Goal: Task Accomplishment & Management: Use online tool/utility

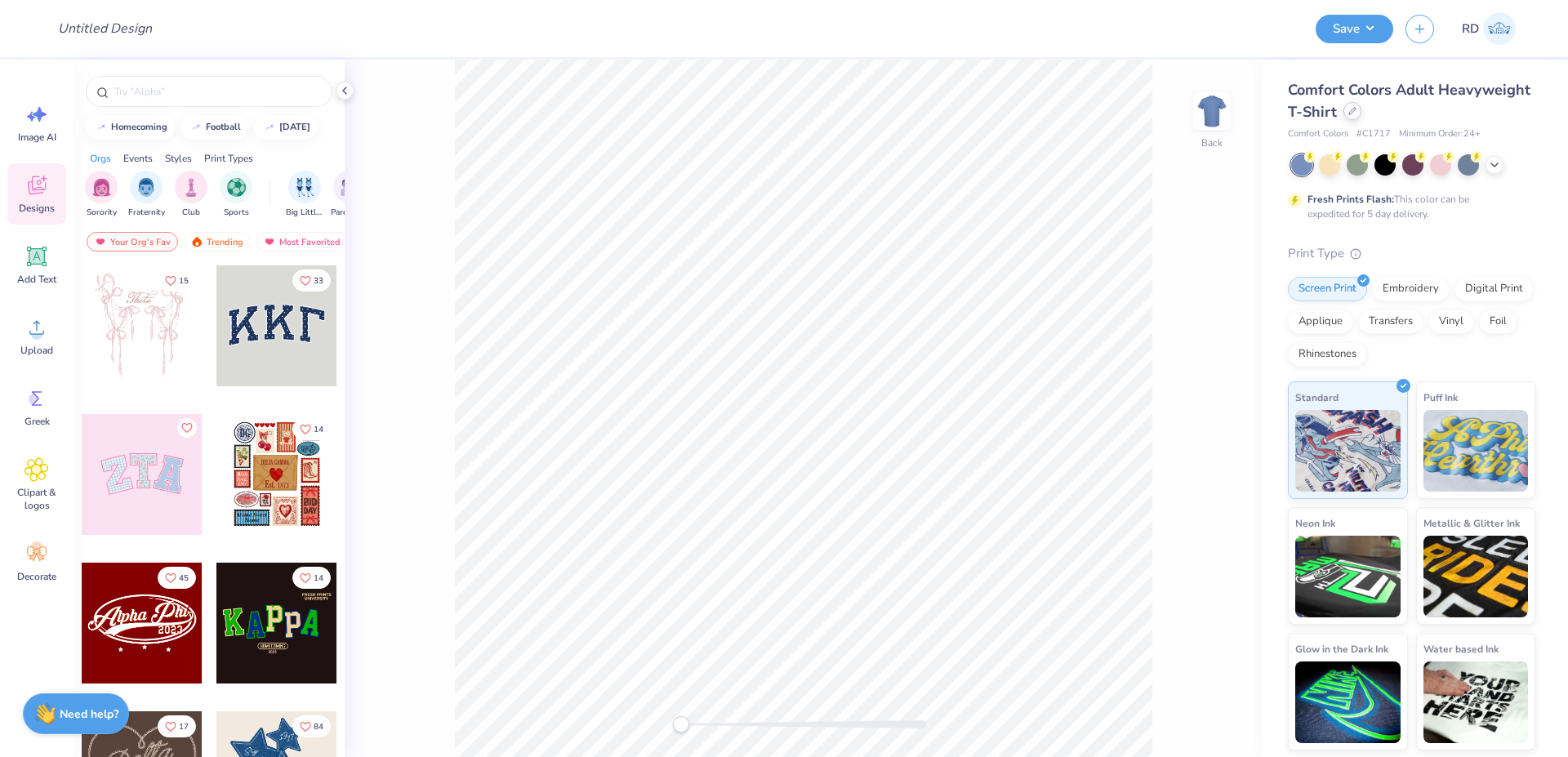
click at [1351, 115] on div at bounding box center [1352, 111] width 18 height 18
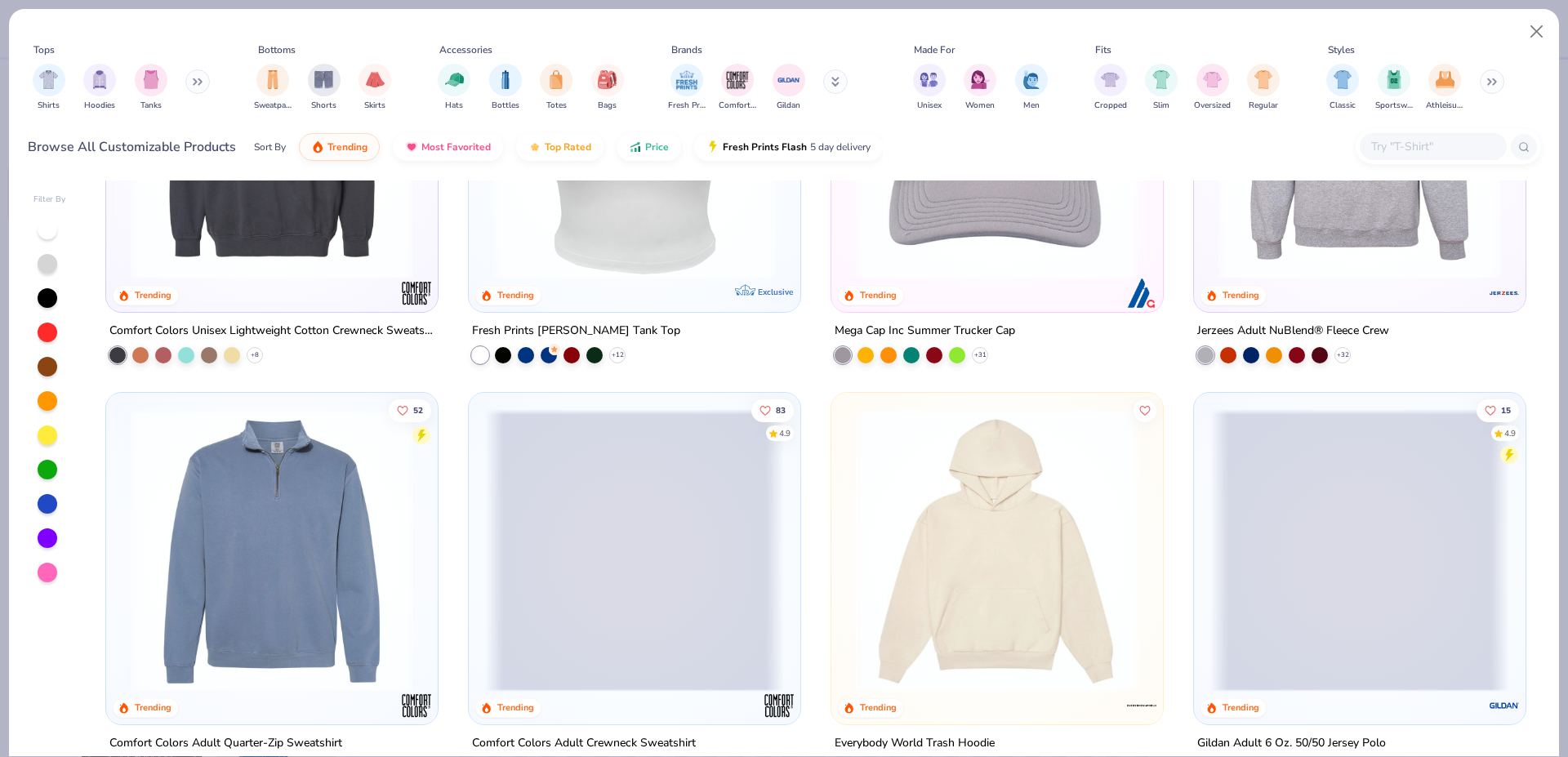
scroll to position [4527, 0]
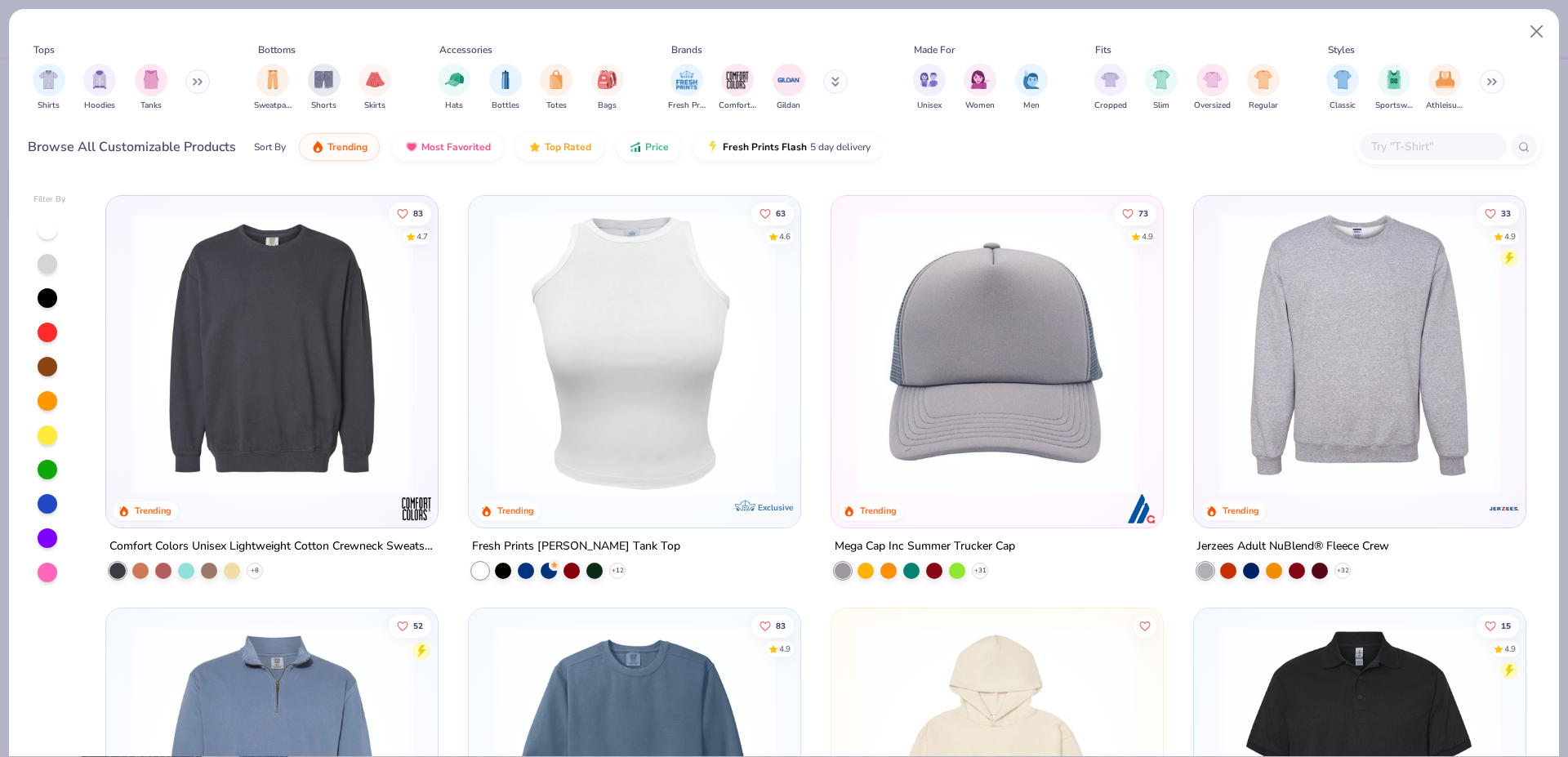
click at [303, 369] on img at bounding box center [271, 353] width 299 height 282
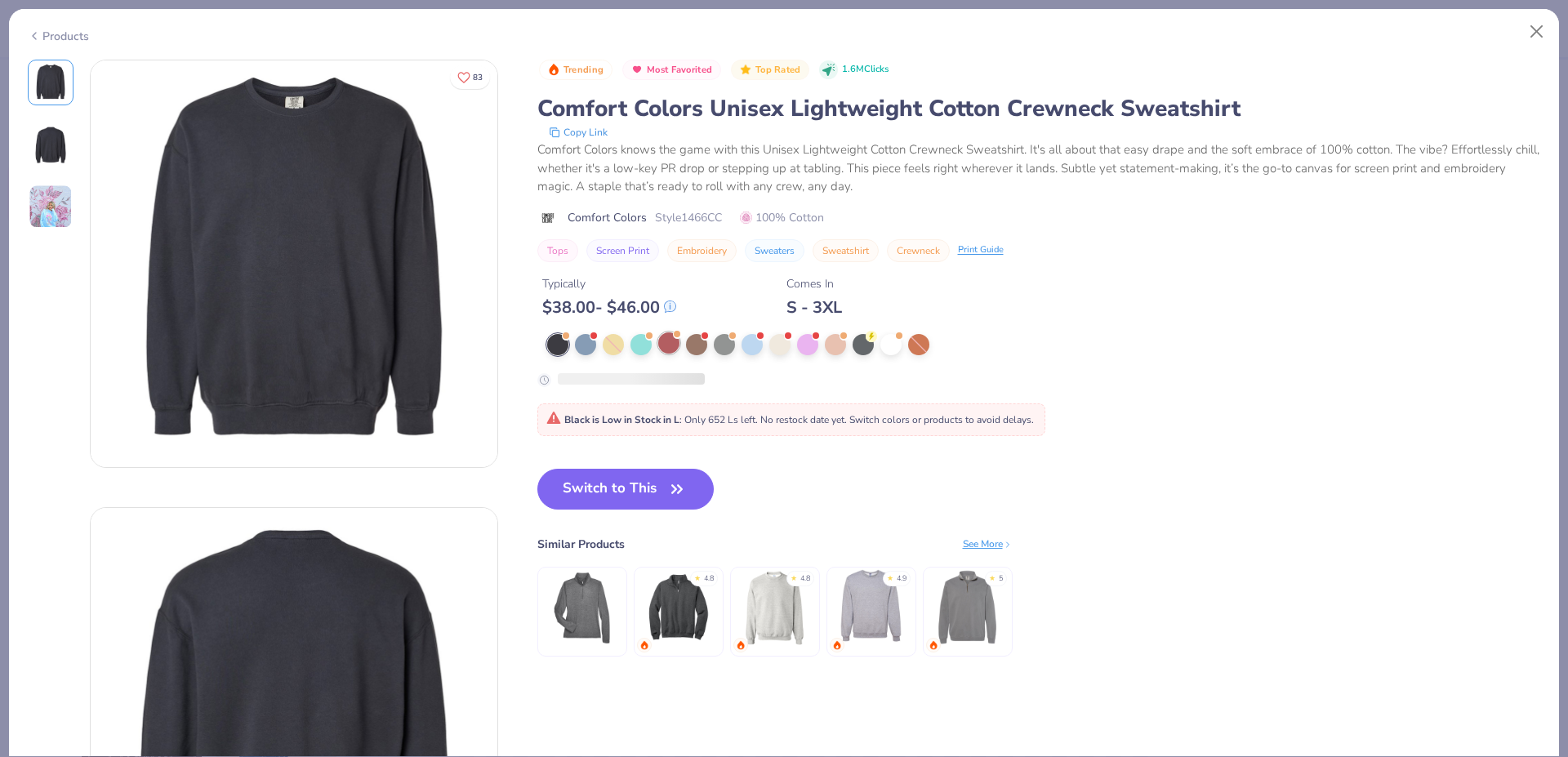
click at [660, 340] on div at bounding box center [669, 343] width 22 height 22
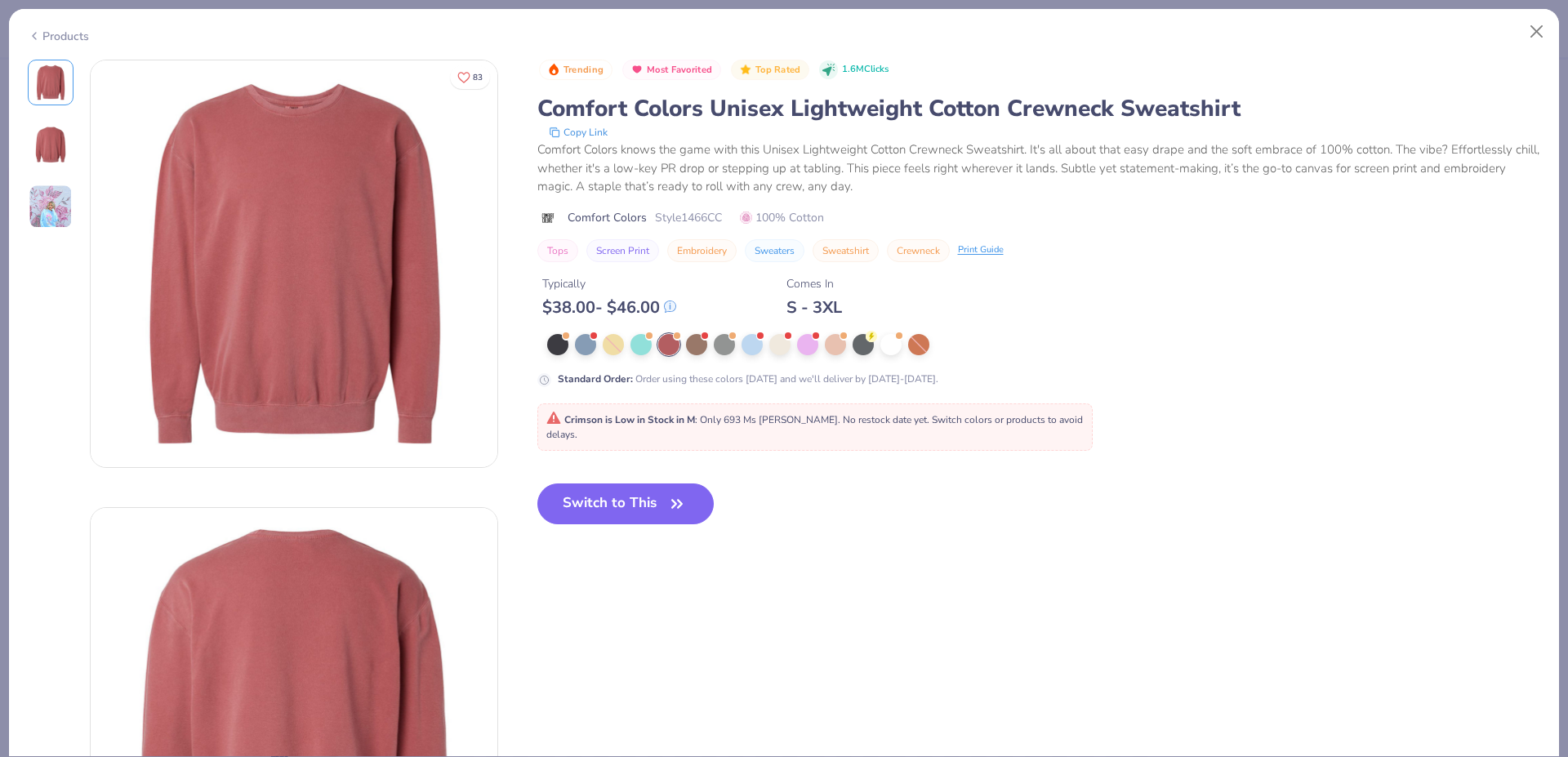
click at [41, 35] on div "Products" at bounding box center [58, 36] width 61 height 17
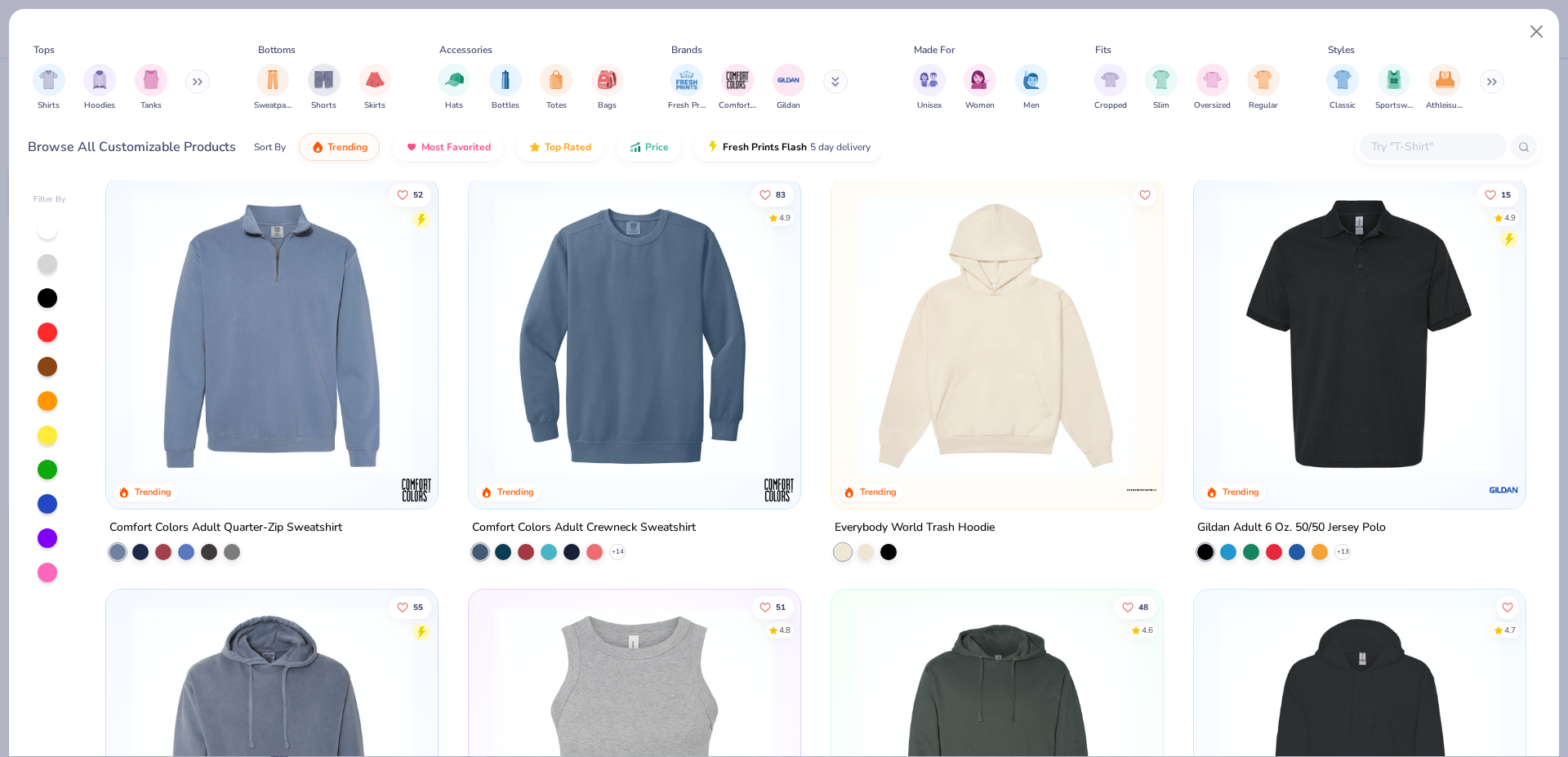
scroll to position [5390, 0]
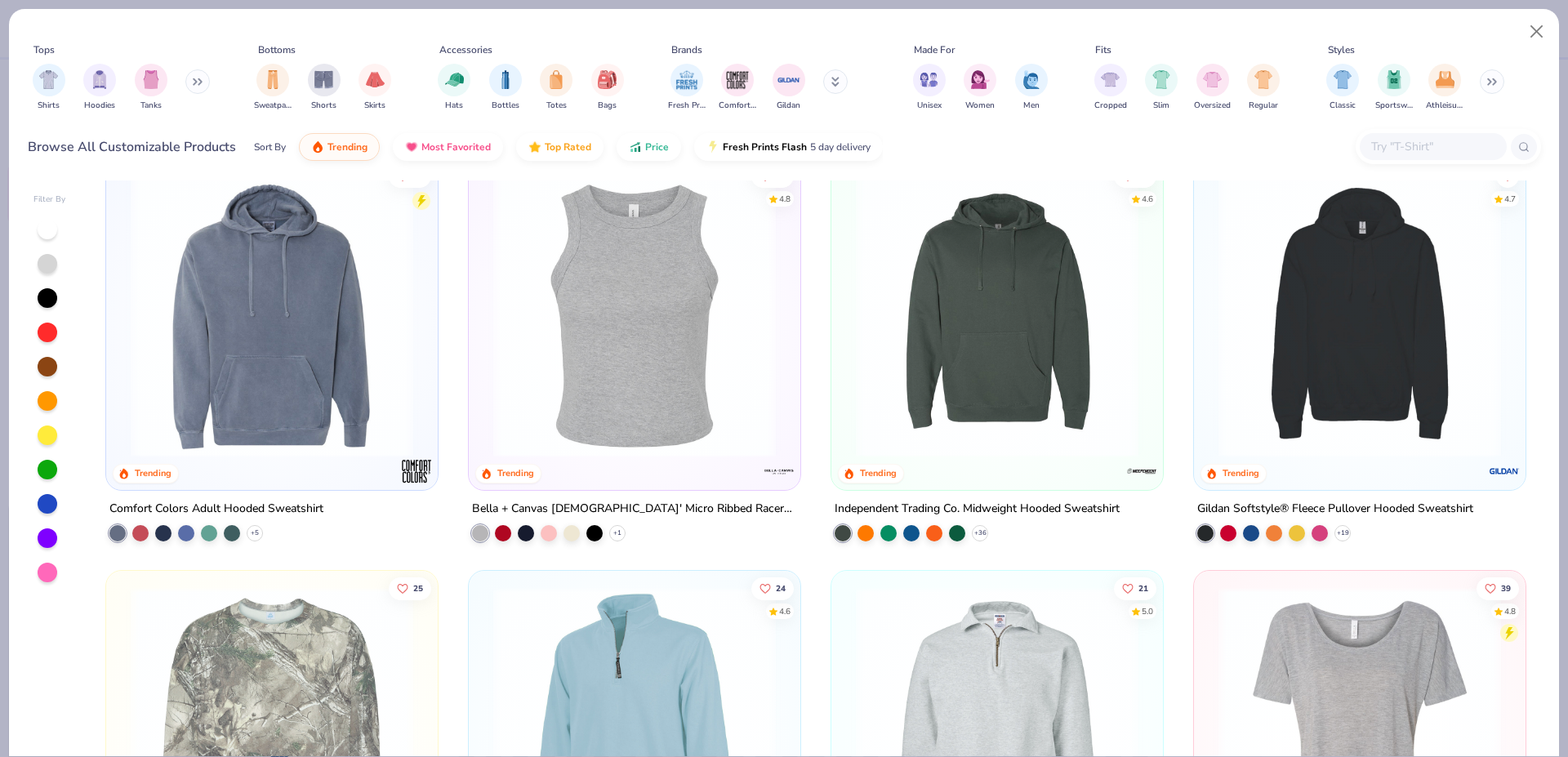
click at [1035, 358] on img at bounding box center [997, 316] width 299 height 282
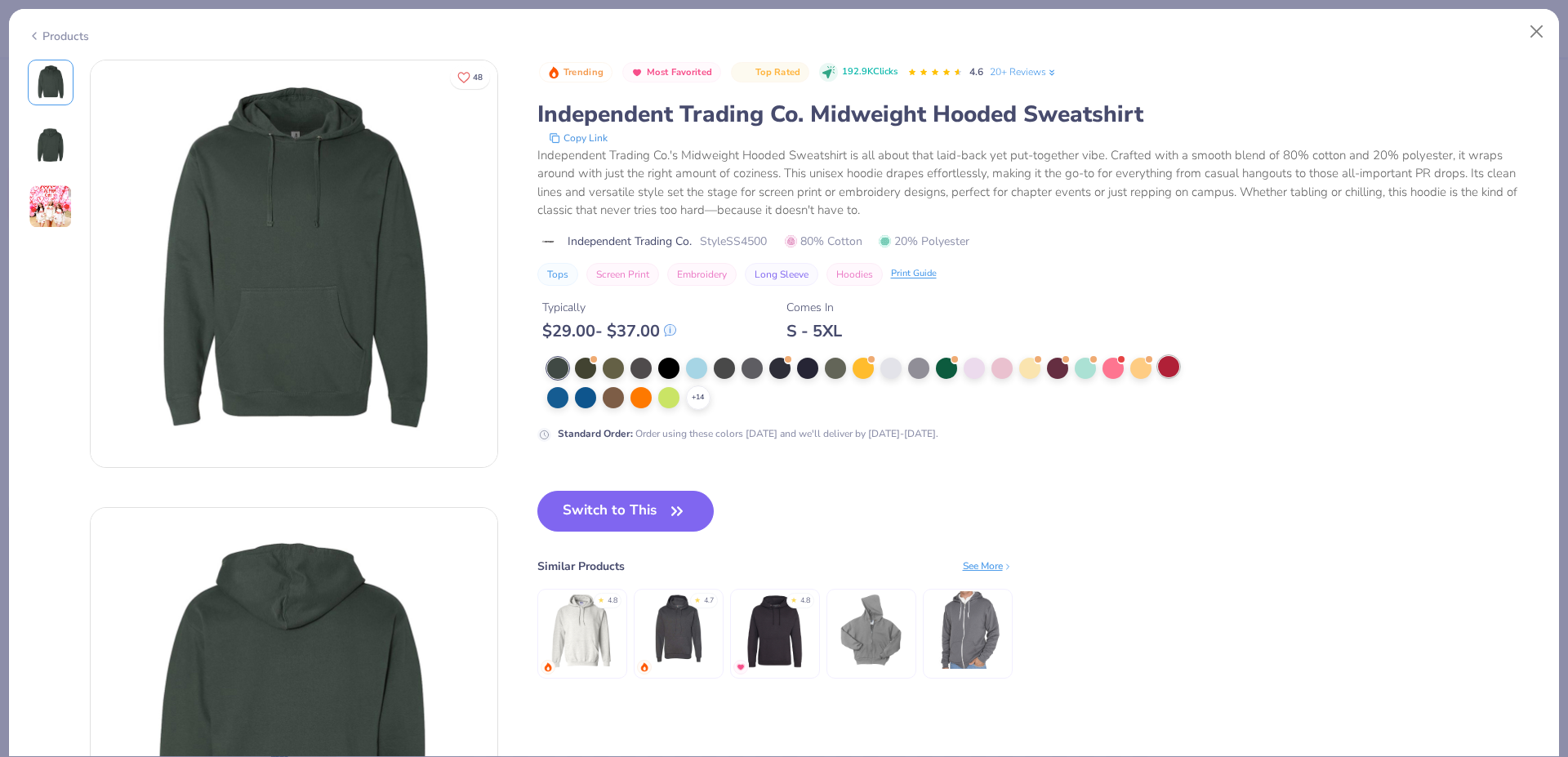
click at [1177, 370] on div at bounding box center [1168, 367] width 22 height 22
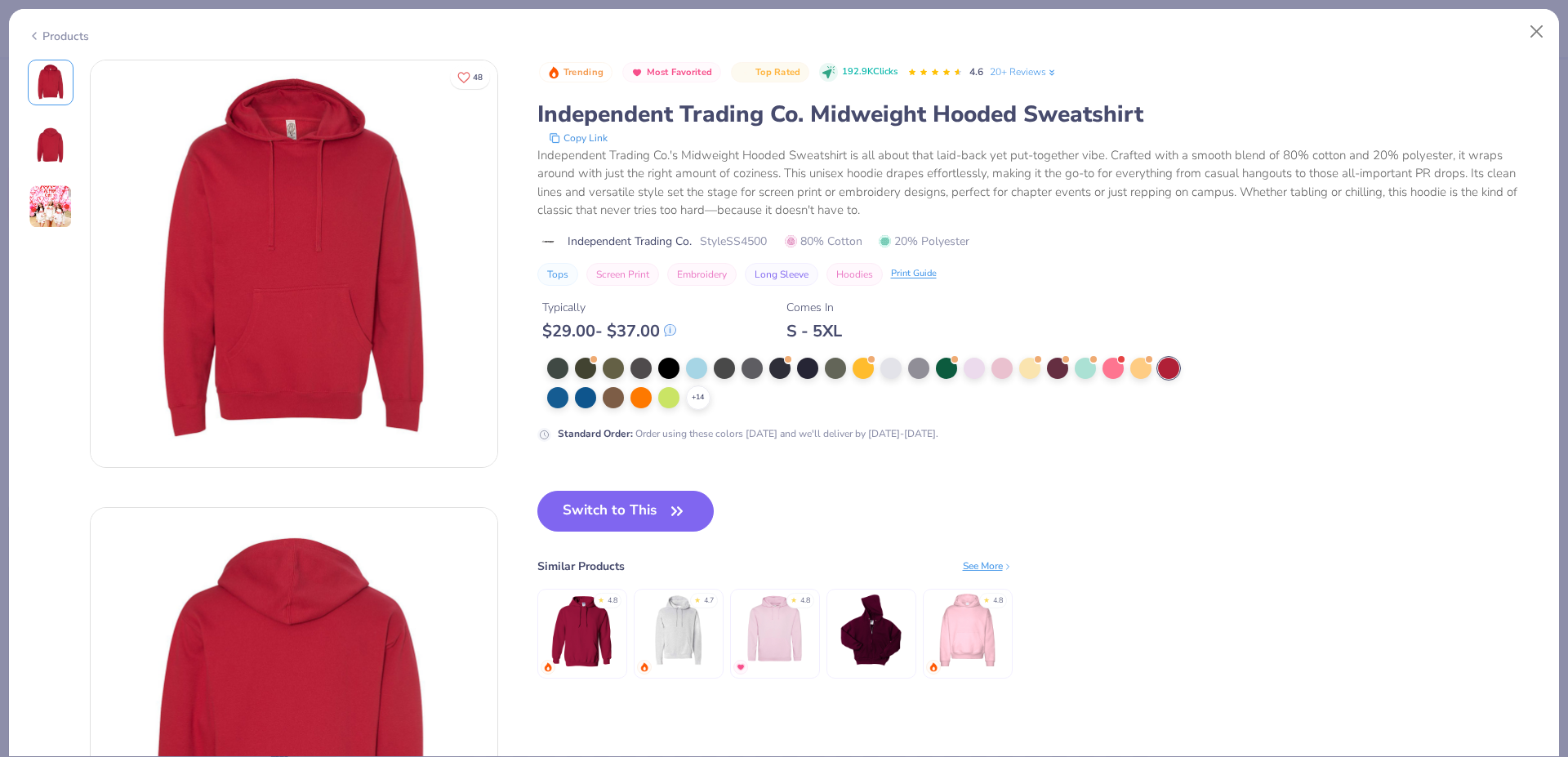
click at [52, 32] on div "Products" at bounding box center [58, 36] width 61 height 17
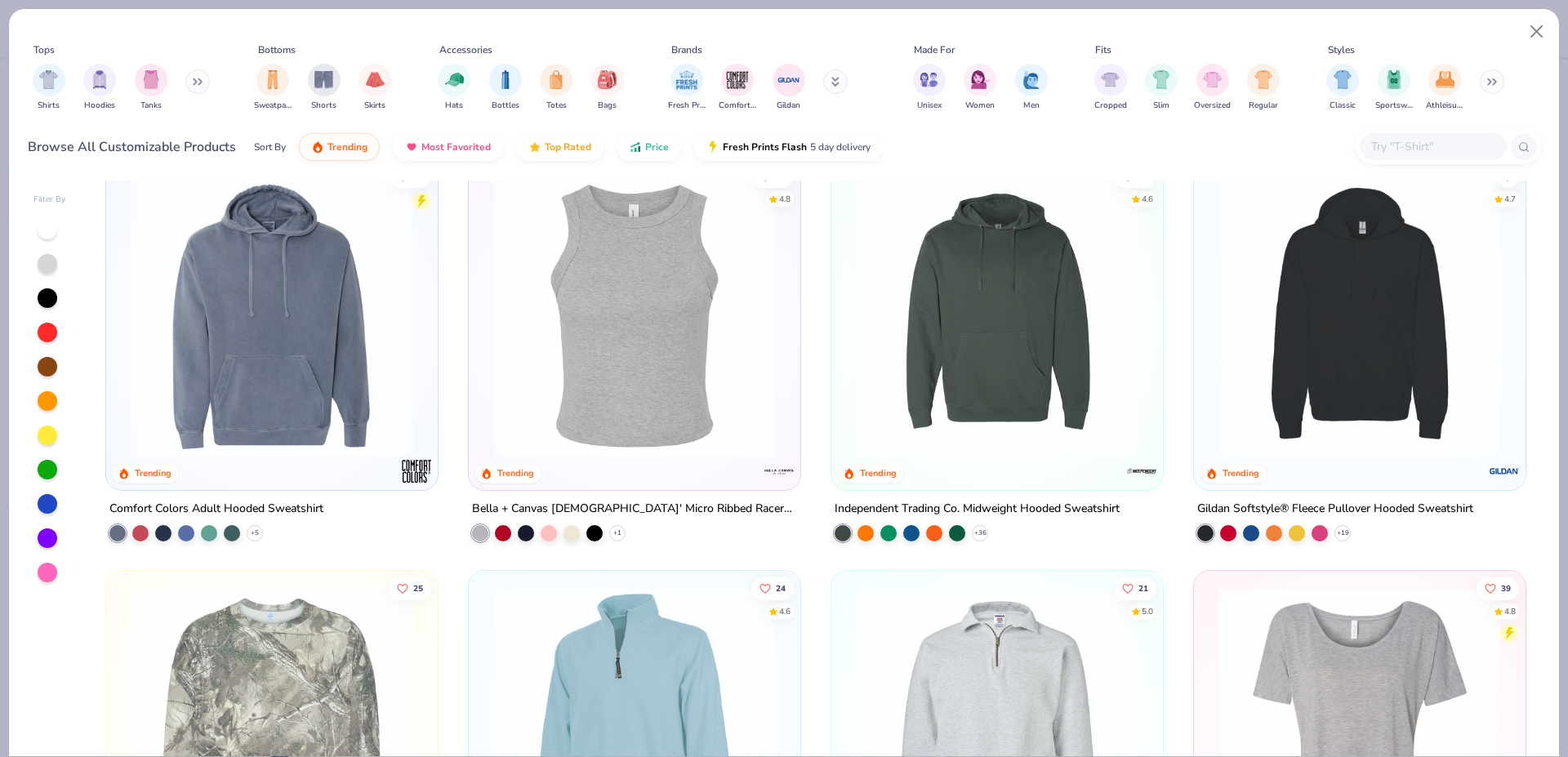
click at [365, 341] on img at bounding box center [271, 316] width 299 height 282
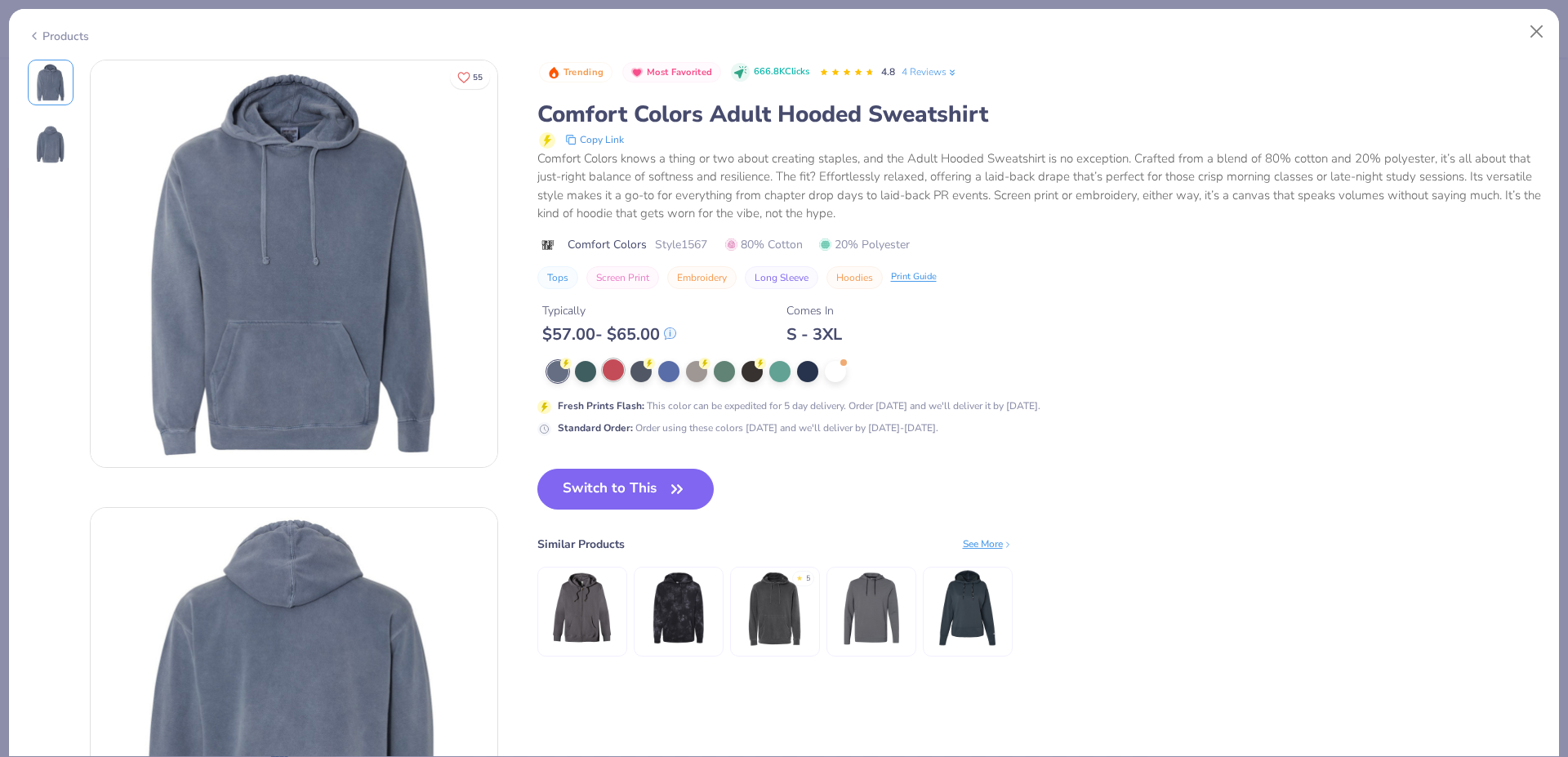
click at [615, 367] on div at bounding box center [614, 370] width 22 height 22
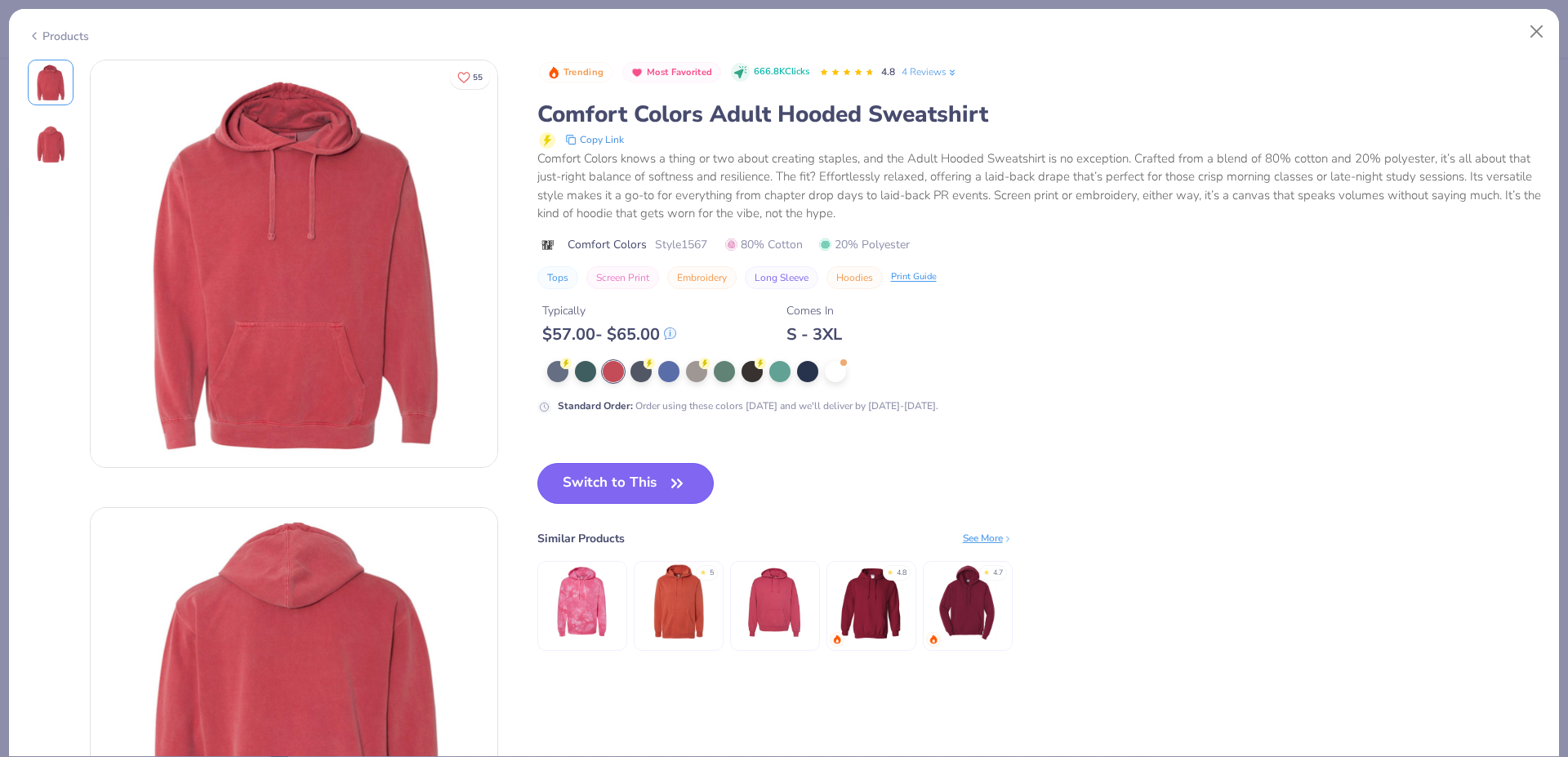
click at [646, 480] on button "Switch to This" at bounding box center [626, 483] width 178 height 40
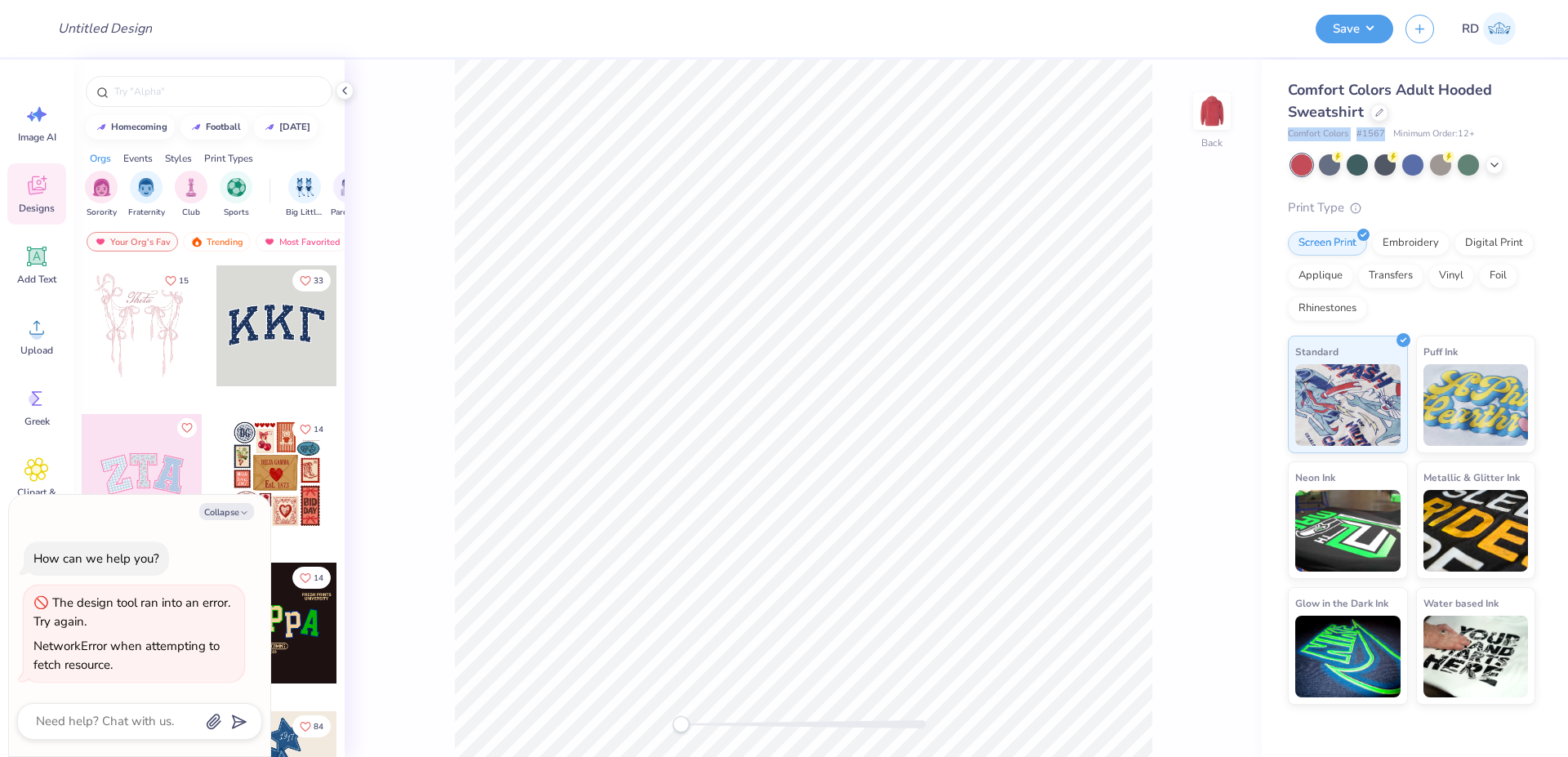
drag, startPoint x: 1287, startPoint y: 134, endPoint x: 1385, endPoint y: 137, distance: 98.0
click at [1385, 137] on div "Comfort Colors Adult Hooded Sweatshirt Comfort Colors # 1567 Minimum Order: 12 …" at bounding box center [1414, 382] width 306 height 645
copy div "Comfort Colors # 1567"
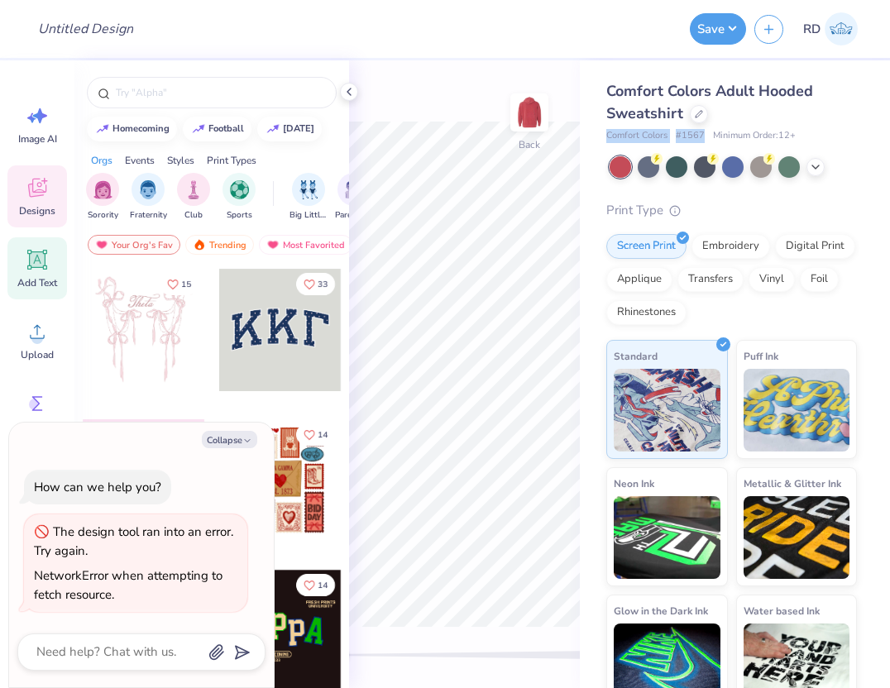
click at [43, 257] on icon at bounding box center [38, 260] width 16 height 16
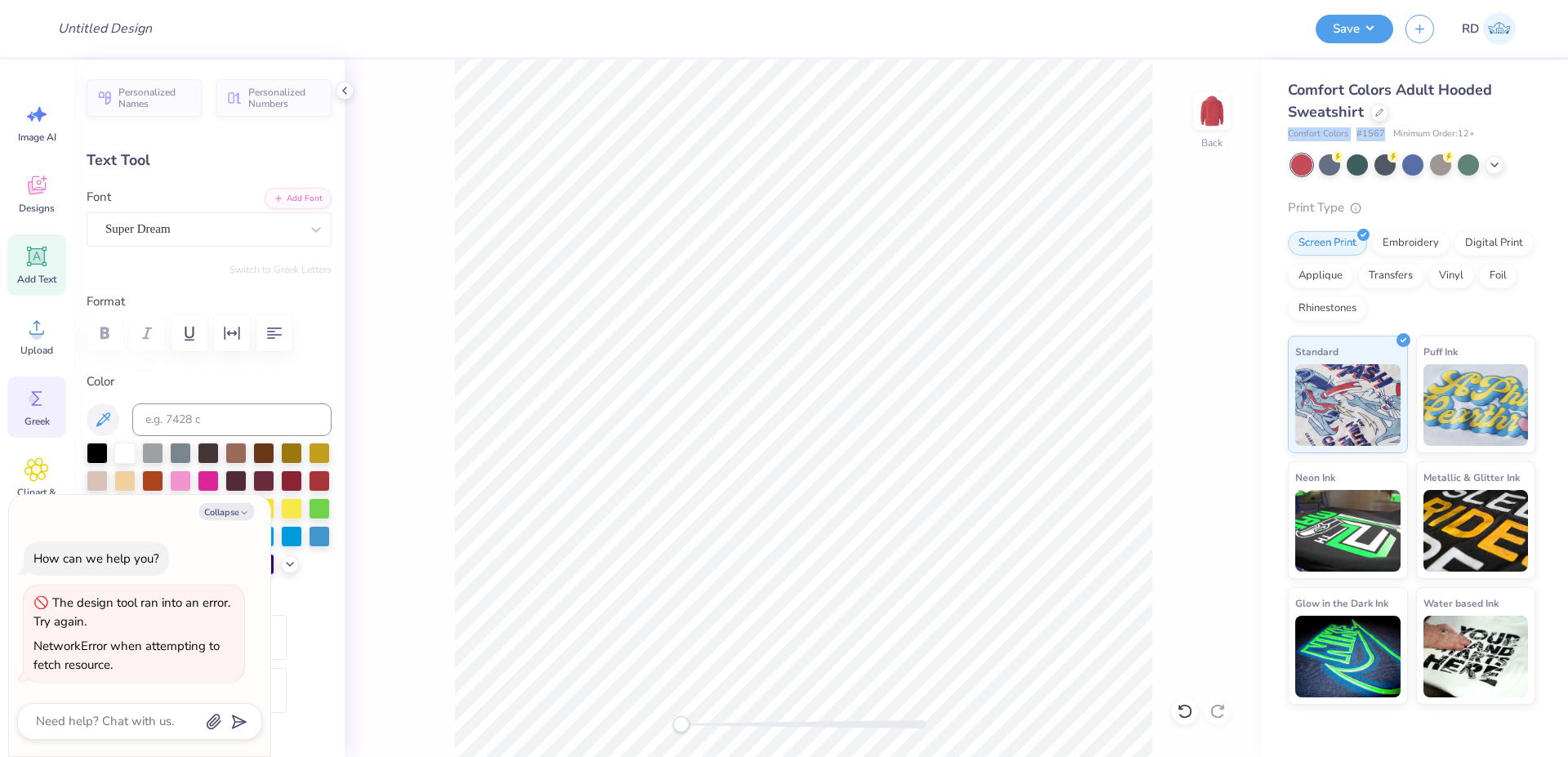
click at [38, 400] on circle at bounding box center [35, 400] width 12 height 12
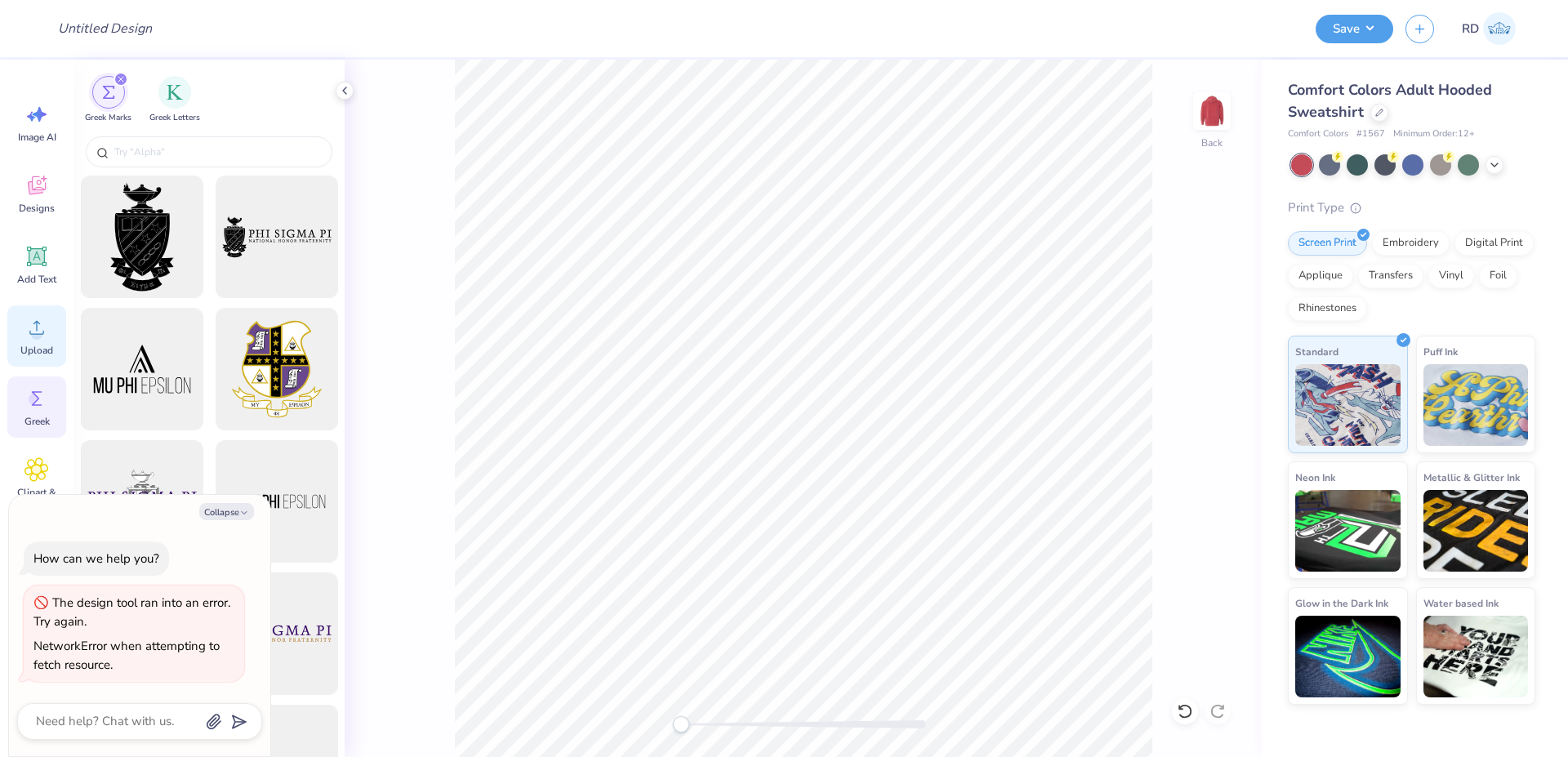
click at [36, 347] on span "Upload" at bounding box center [37, 349] width 33 height 13
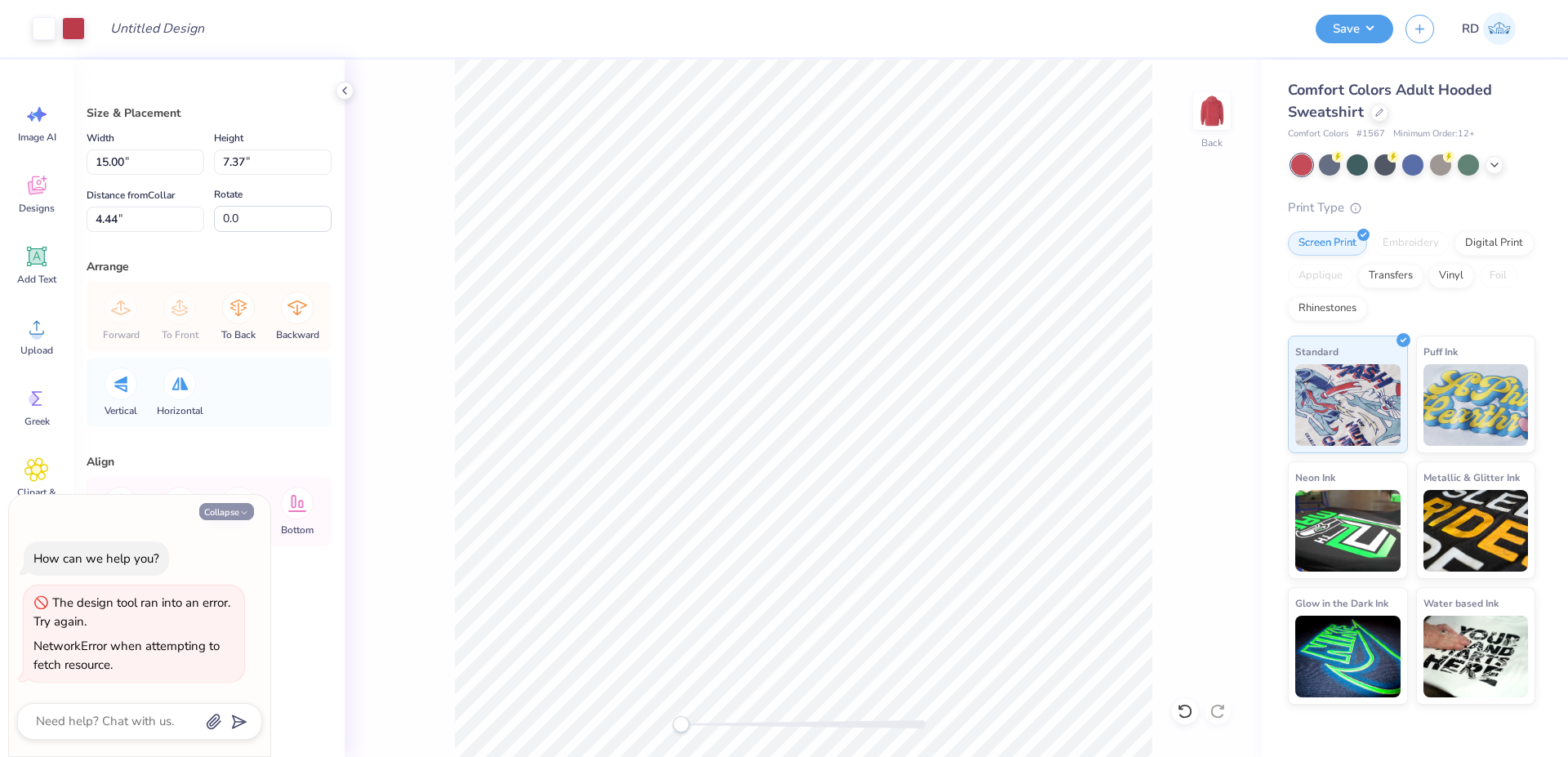
click at [218, 512] on button "Collapse" at bounding box center [226, 511] width 54 height 17
type textarea "x"
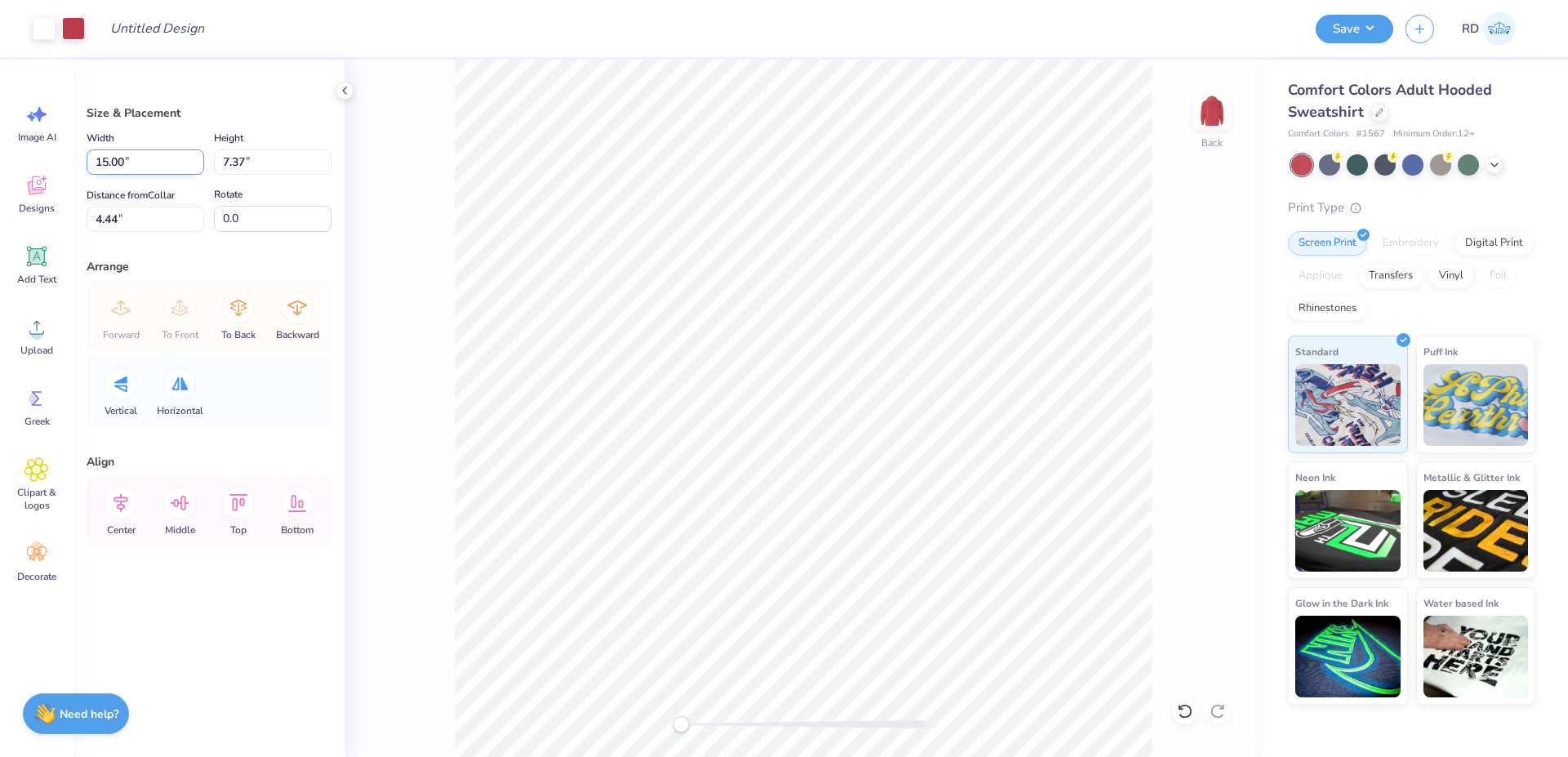
click at [149, 159] on input "15.00" at bounding box center [145, 162] width 117 height 26
type input "12.00"
type input "5.90"
click at [154, 216] on input "5.18" at bounding box center [145, 219] width 117 height 26
type input "3"
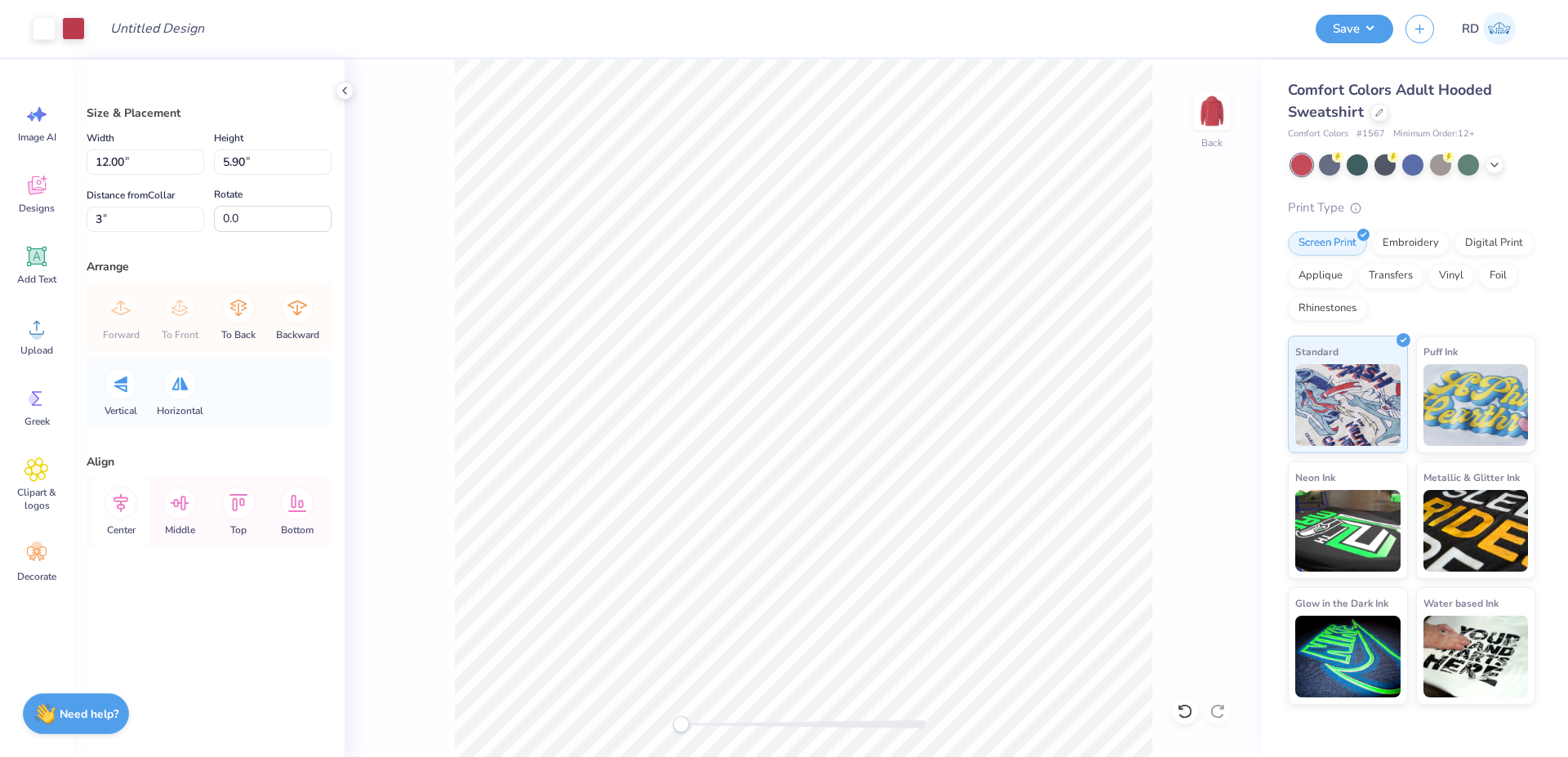
click at [127, 496] on icon at bounding box center [120, 502] width 33 height 33
click at [707, 721] on div at bounding box center [803, 724] width 245 height 8
click at [968, 716] on li "Send to Back" at bounding box center [984, 720] width 128 height 32
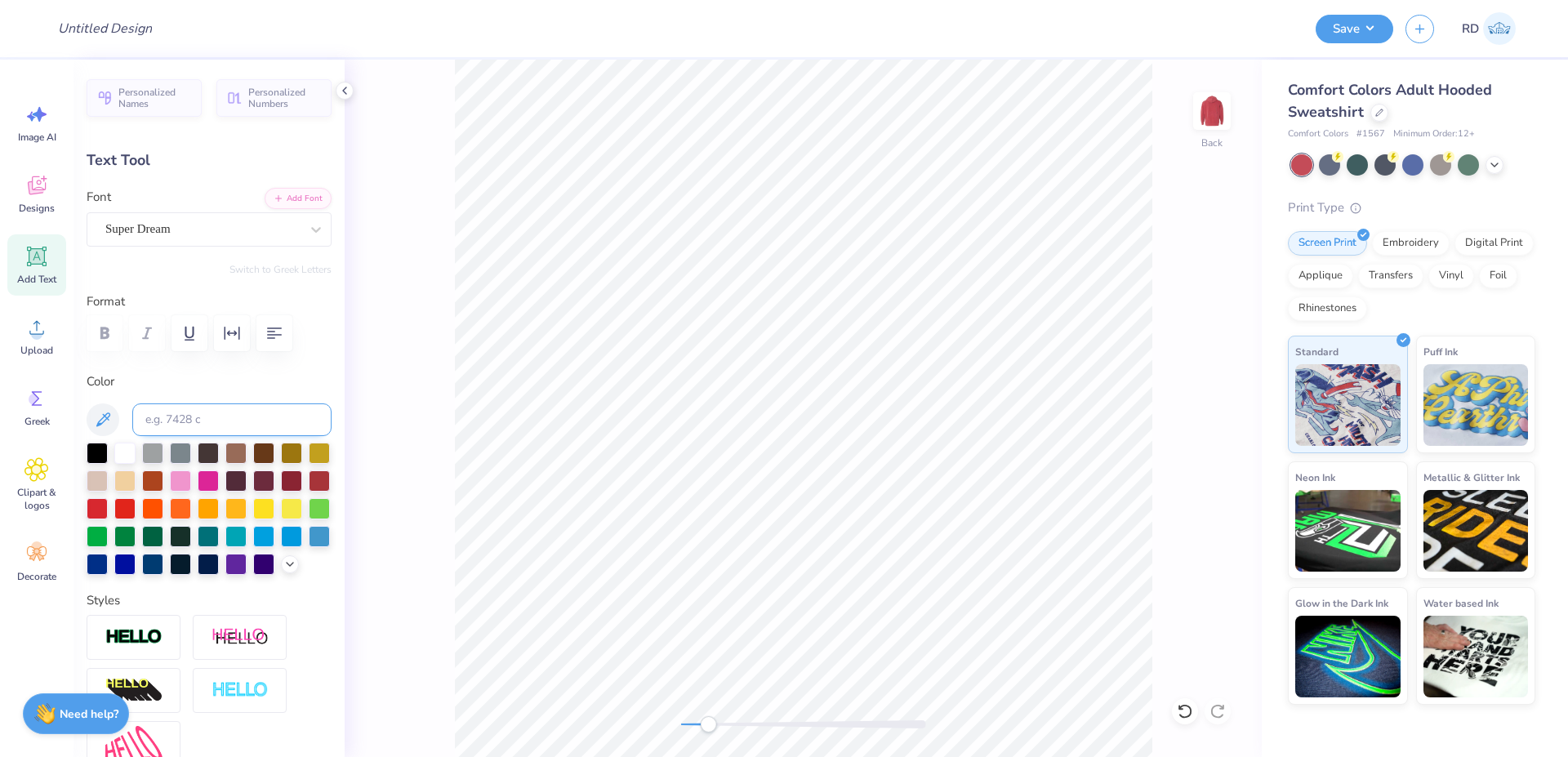
click at [96, 460] on div at bounding box center [98, 453] width 22 height 22
type textarea "PIZZA PIE WITH"
click at [272, 205] on button "Add Font" at bounding box center [298, 197] width 67 height 22
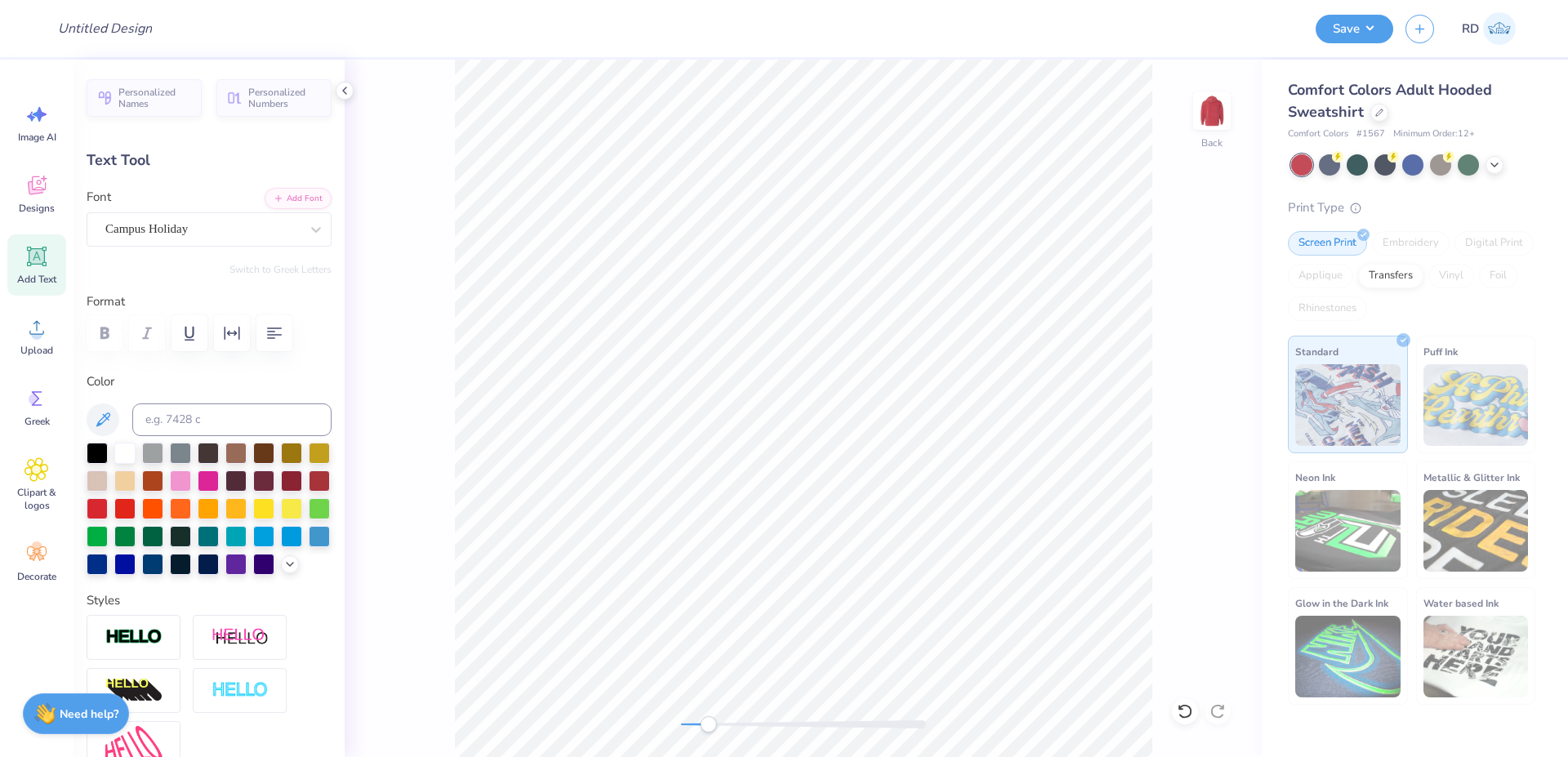
type input "5.85"
type input "0.69"
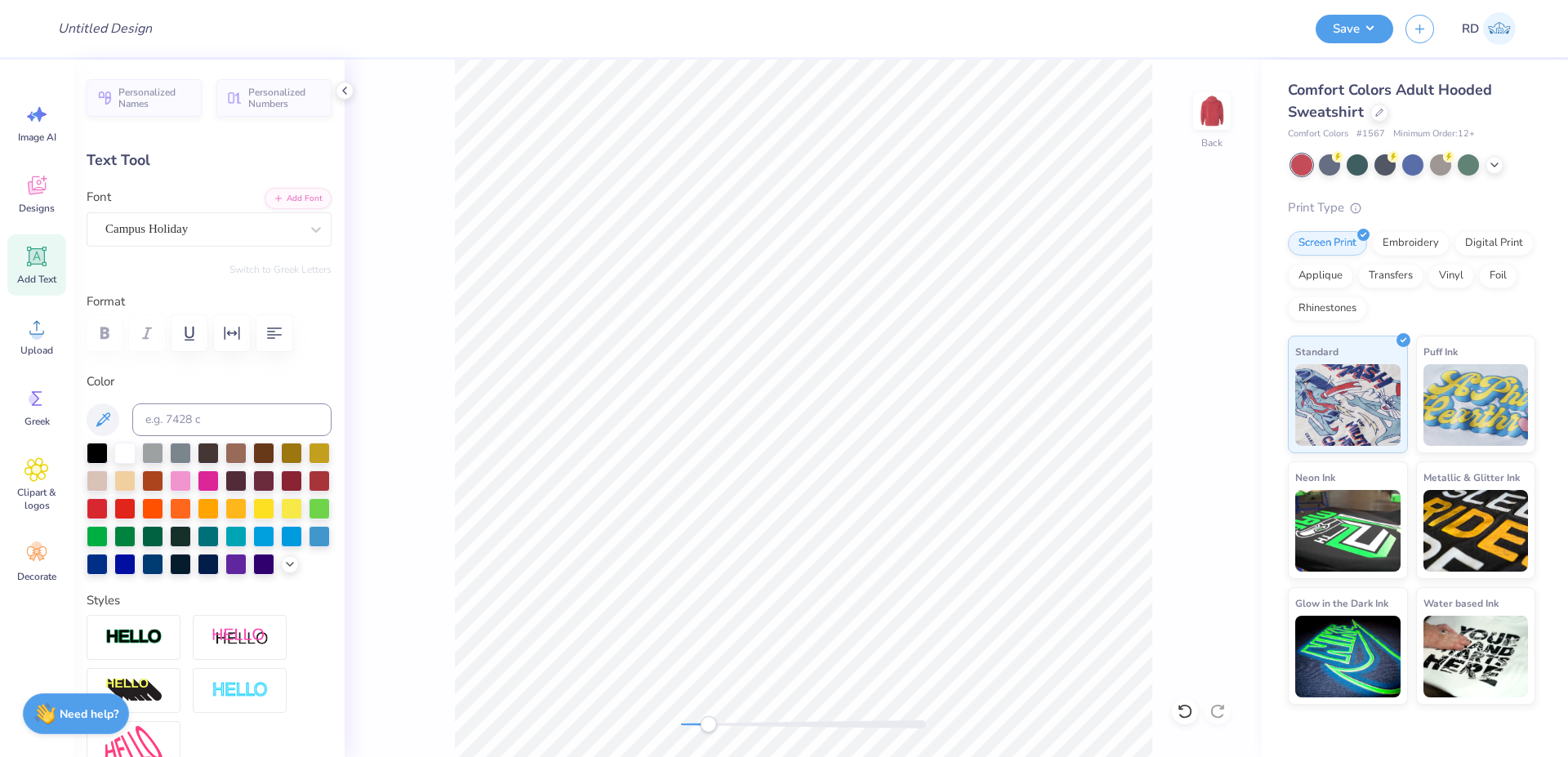
type input "6.91"
type input "0.81"
type input "3.00"
click at [236, 341] on icon "button" at bounding box center [232, 334] width 20 height 20
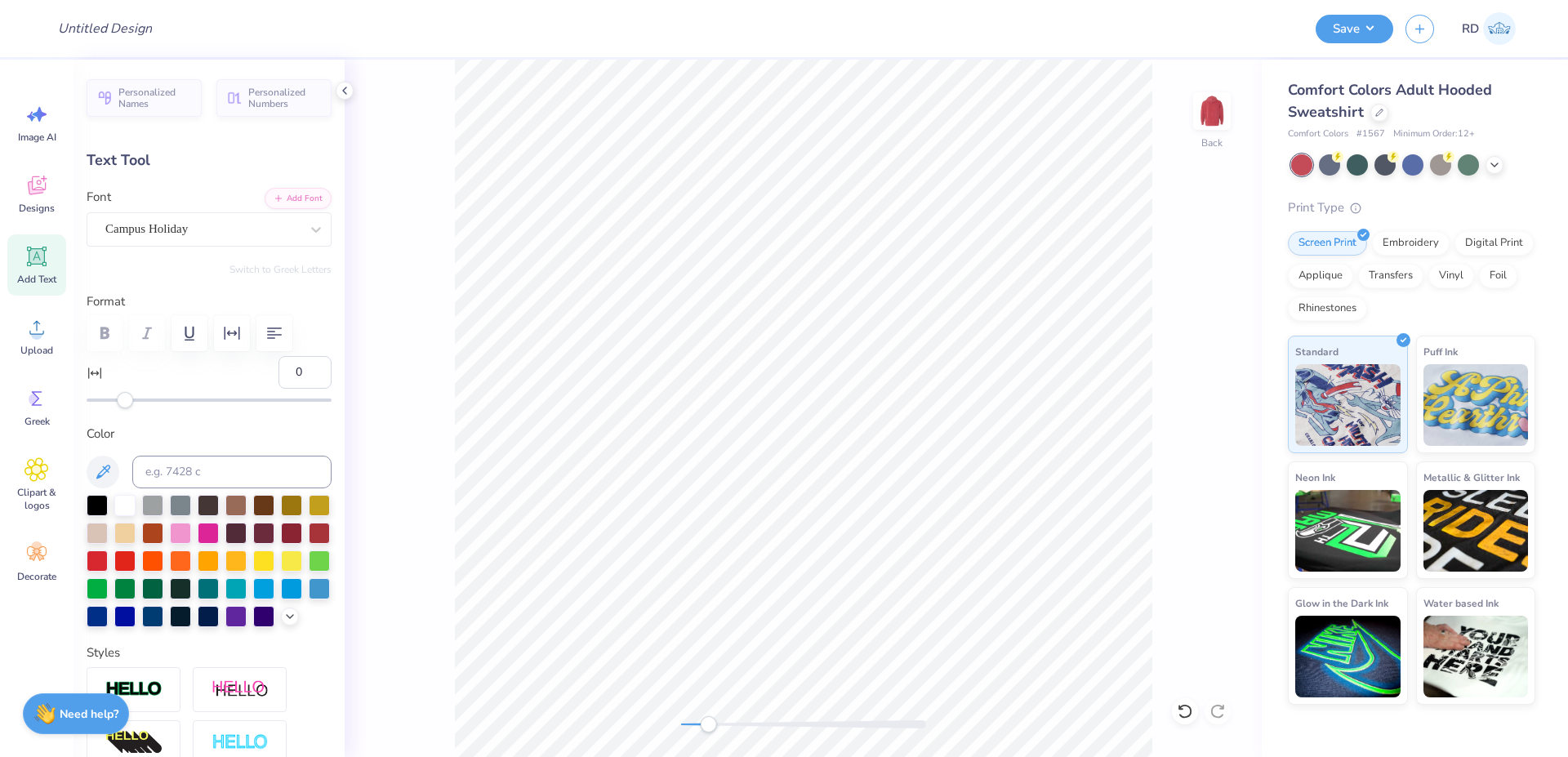
drag, startPoint x: 288, startPoint y: 373, endPoint x: 249, endPoint y: 367, distance: 39.5
click at [278, 371] on input "0" at bounding box center [305, 372] width 53 height 33
type input "5"
click at [777, 710] on div "Back" at bounding box center [802, 408] width 917 height 698
type input "7.66"
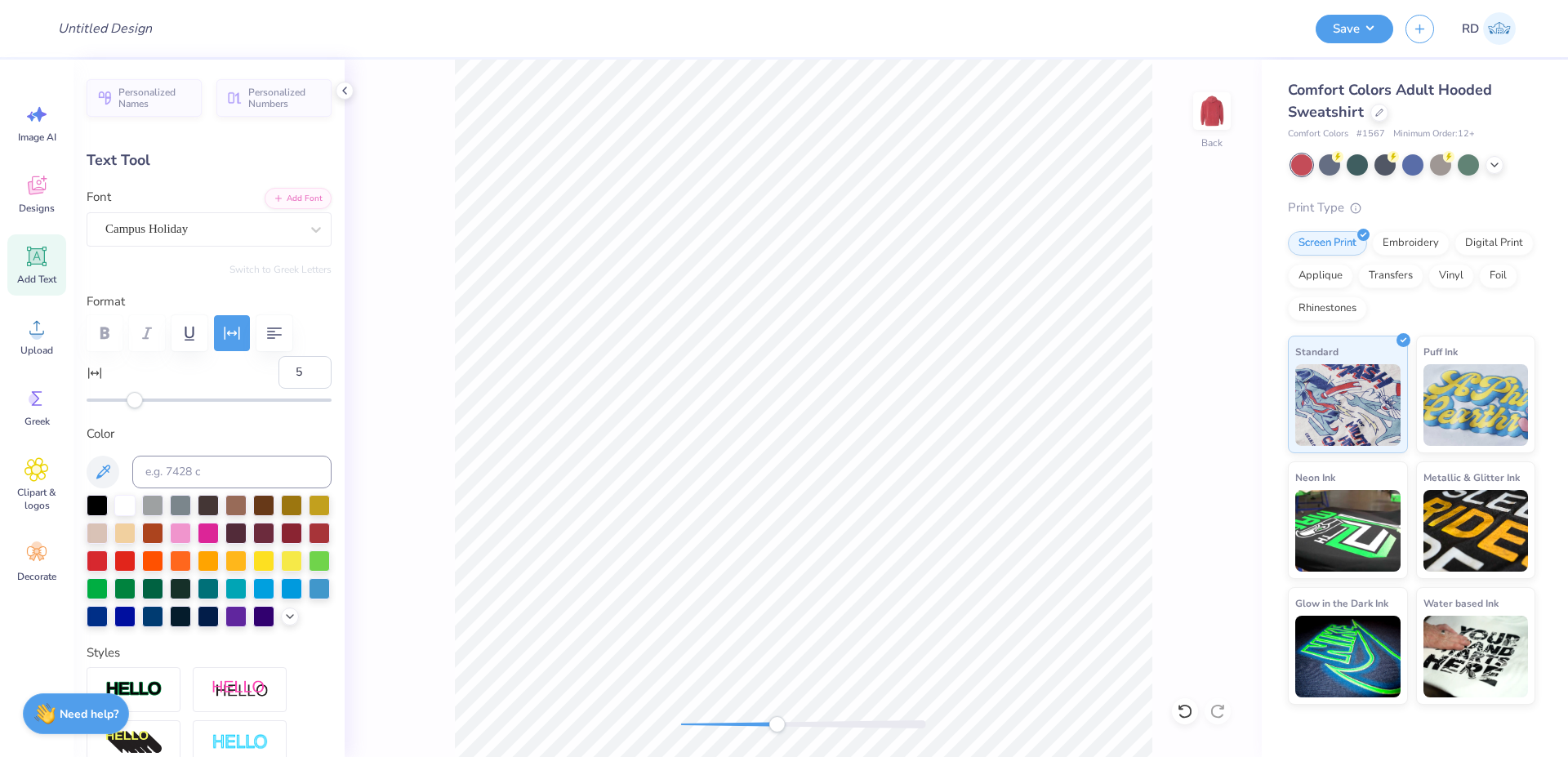
drag, startPoint x: 293, startPoint y: 371, endPoint x: 232, endPoint y: 371, distance: 61.0
click at [278, 371] on input "5" at bounding box center [305, 372] width 53 height 33
type input "3"
click at [933, 719] on div "Back" at bounding box center [802, 408] width 917 height 698
type input "7.16"
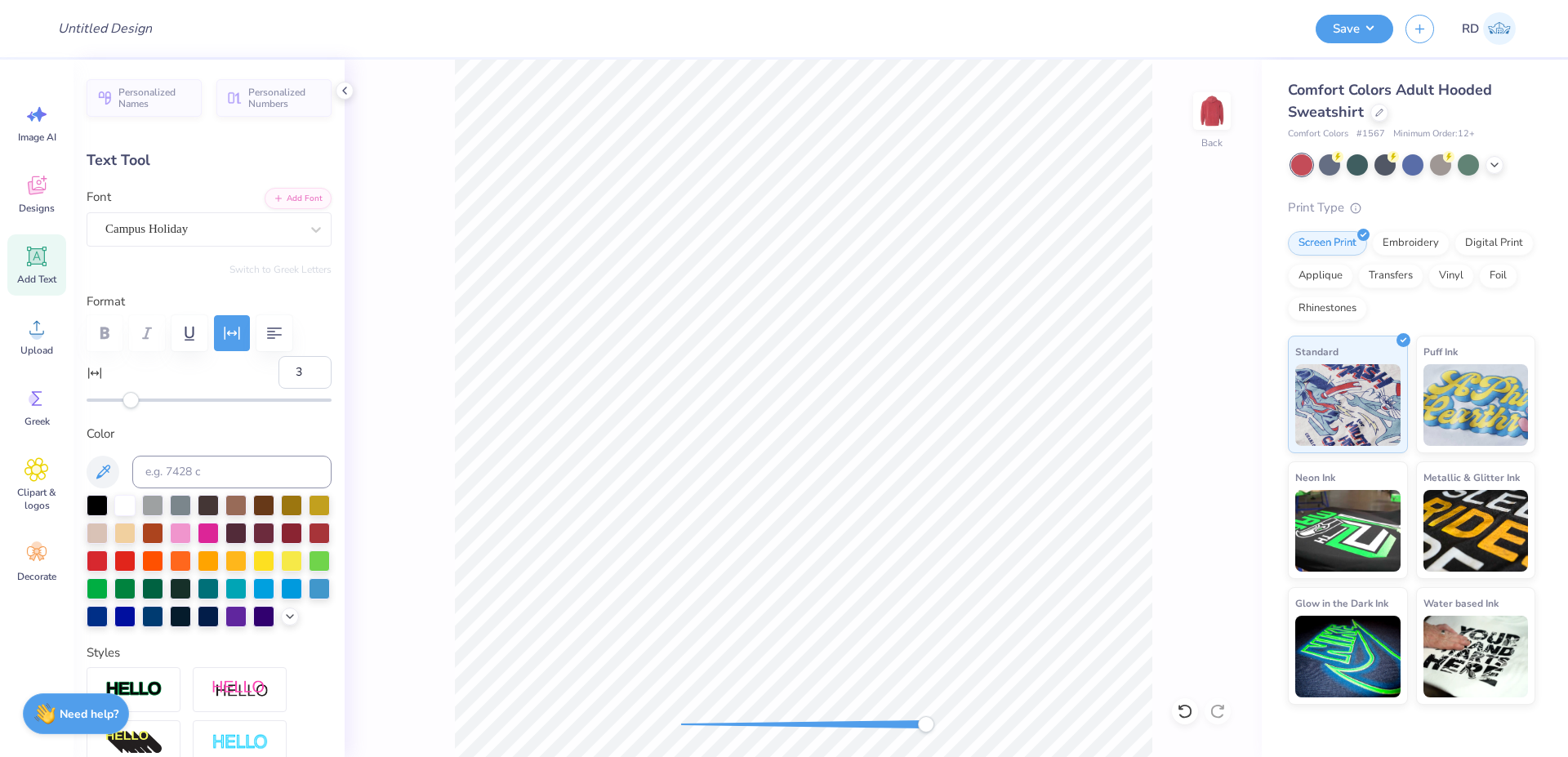
type input "0.79"
drag, startPoint x: 287, startPoint y: 371, endPoint x: 170, endPoint y: 377, distance: 117.2
click at [278, 378] on input "3" at bounding box center [305, 372] width 53 height 33
type input "4"
drag, startPoint x: 296, startPoint y: 377, endPoint x: 282, endPoint y: 378, distance: 14.0
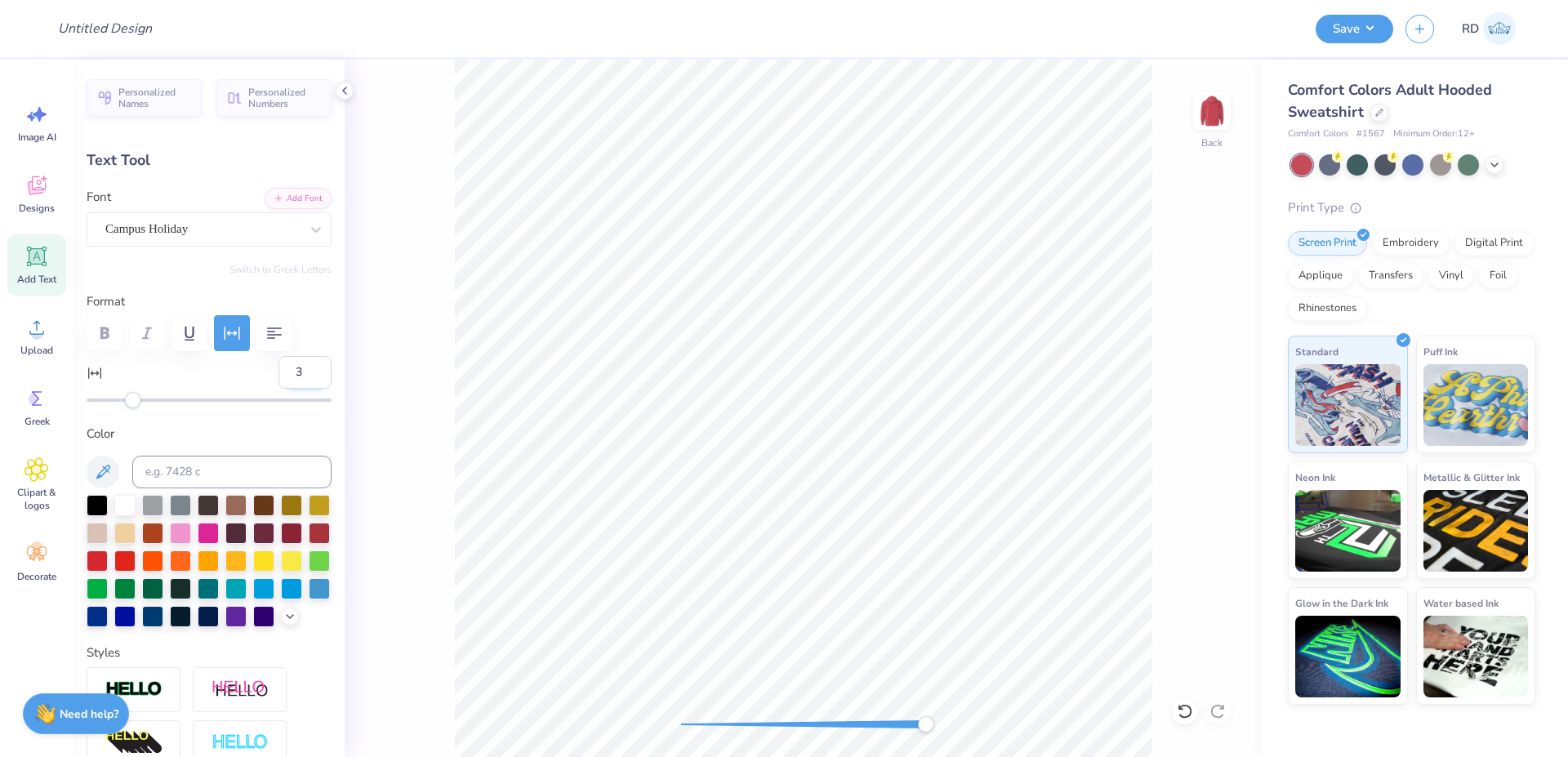
click at [282, 378] on input "3" at bounding box center [305, 372] width 53 height 33
type input "5"
click at [734, 712] on div "Back" at bounding box center [802, 408] width 917 height 698
type input "7.45"
click at [933, 327] on li "Duplicate" at bounding box center [945, 340] width 128 height 32
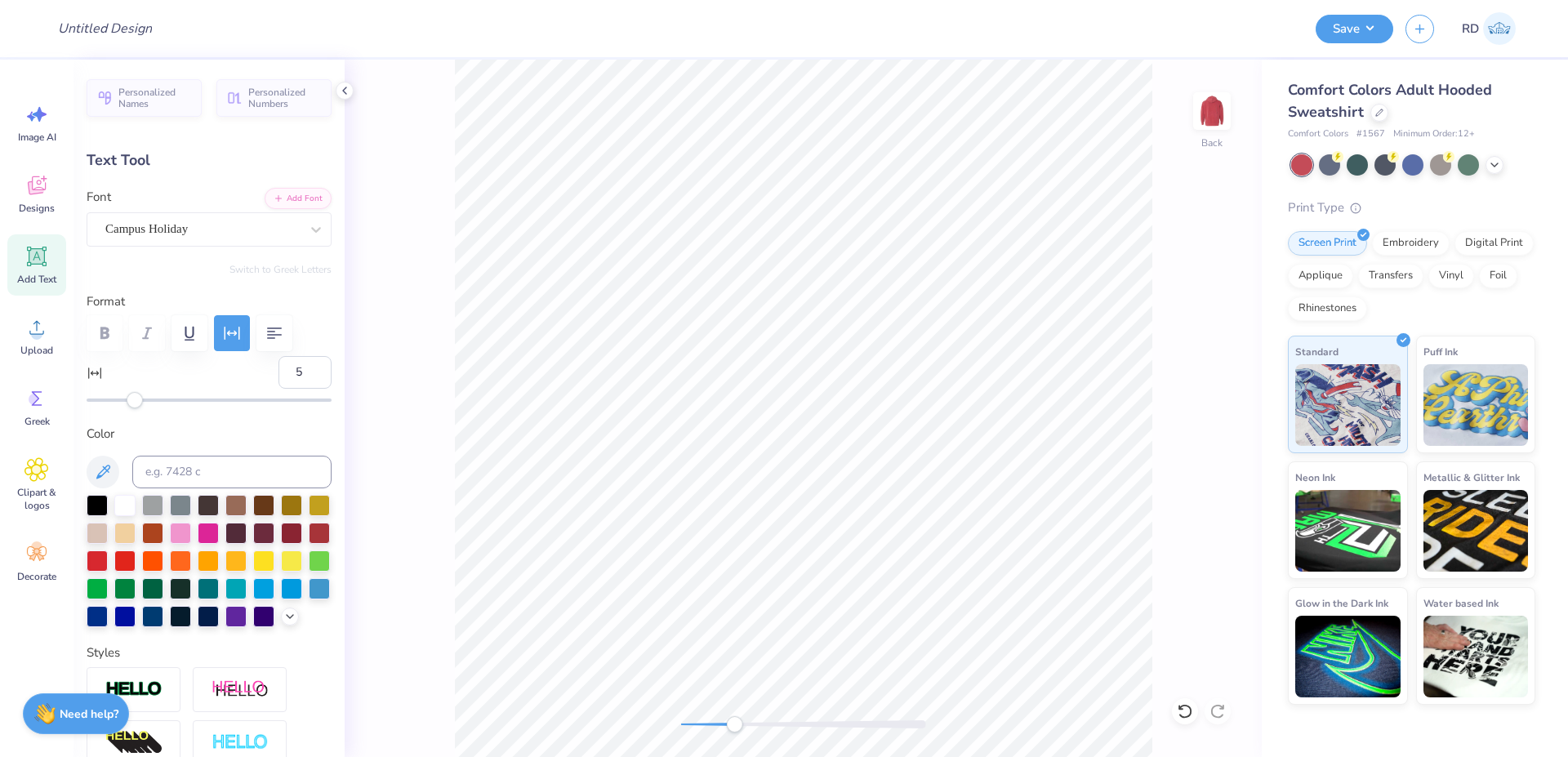
type input "4.00"
type textarea "fall"
type input "2.11"
click at [739, 453] on li "Duplicate" at bounding box center [742, 450] width 128 height 32
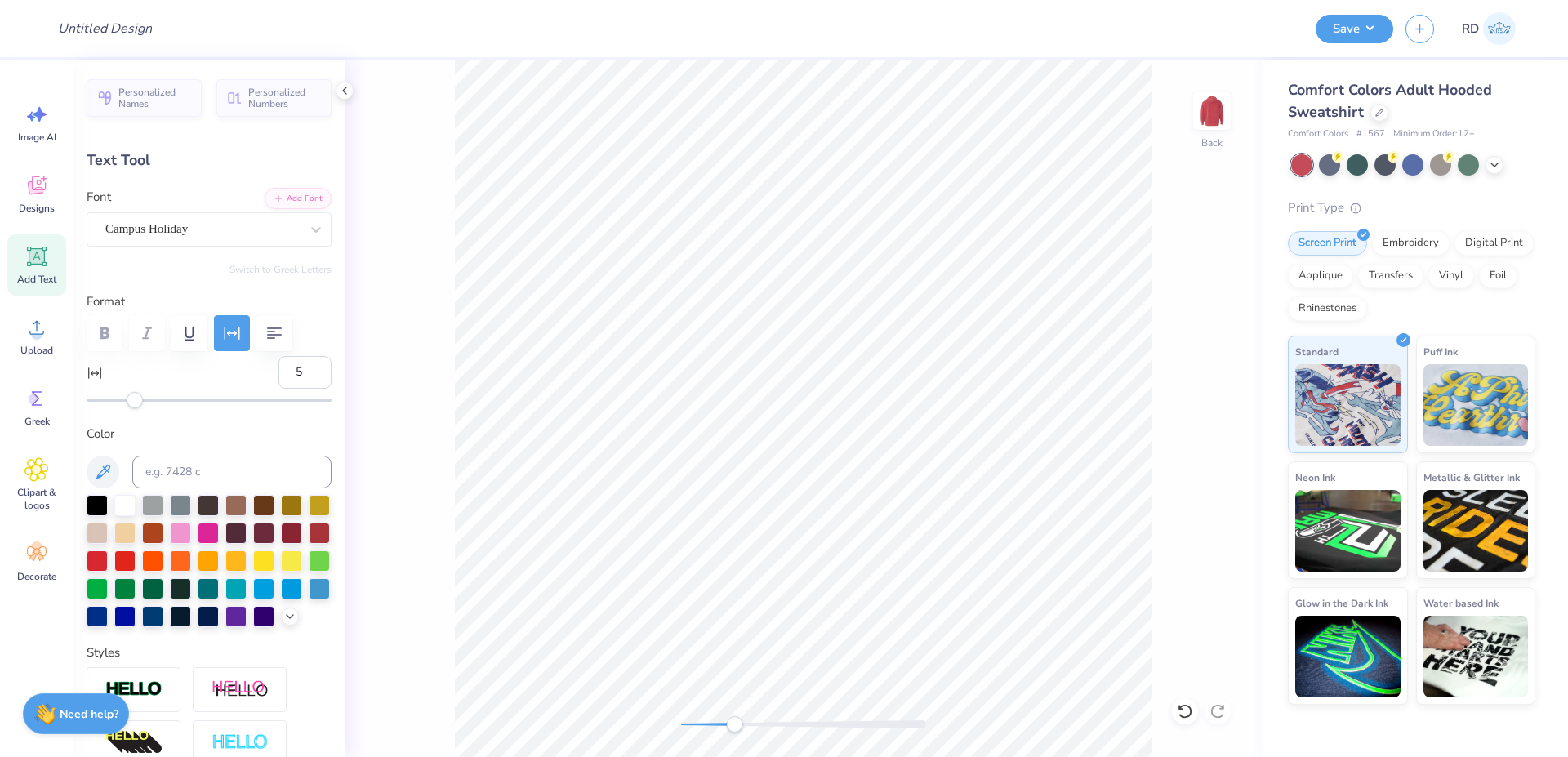
type input "8.34"
type textarea "2025"
type input "2.20"
click at [1068, 452] on li "Duplicate" at bounding box center [1053, 450] width 128 height 32
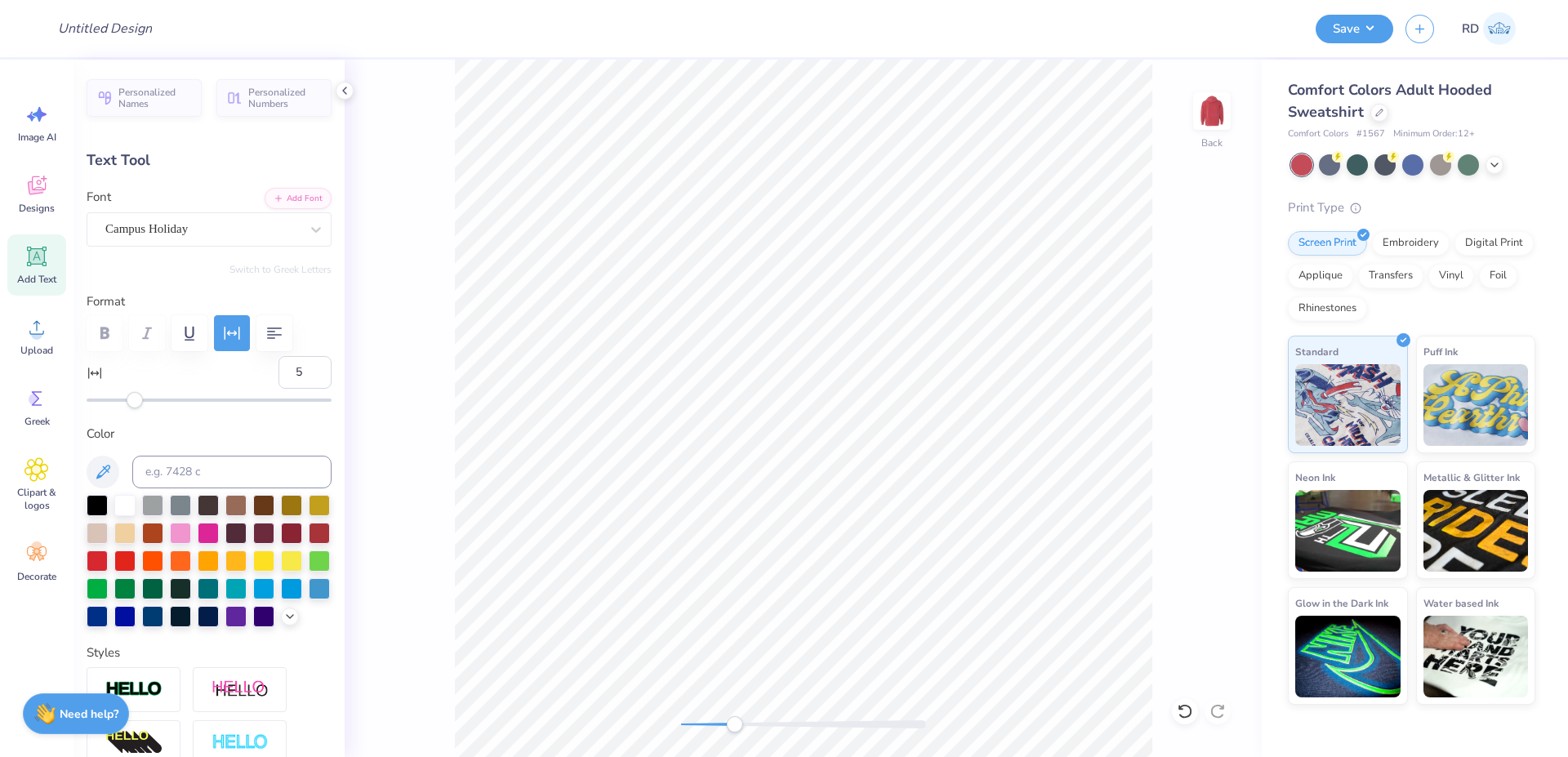
type input "8.34"
paste textarea "A-Chi-O"
type textarea "A-Chi-O"
click at [315, 192] on button "Add Font" at bounding box center [298, 197] width 67 height 22
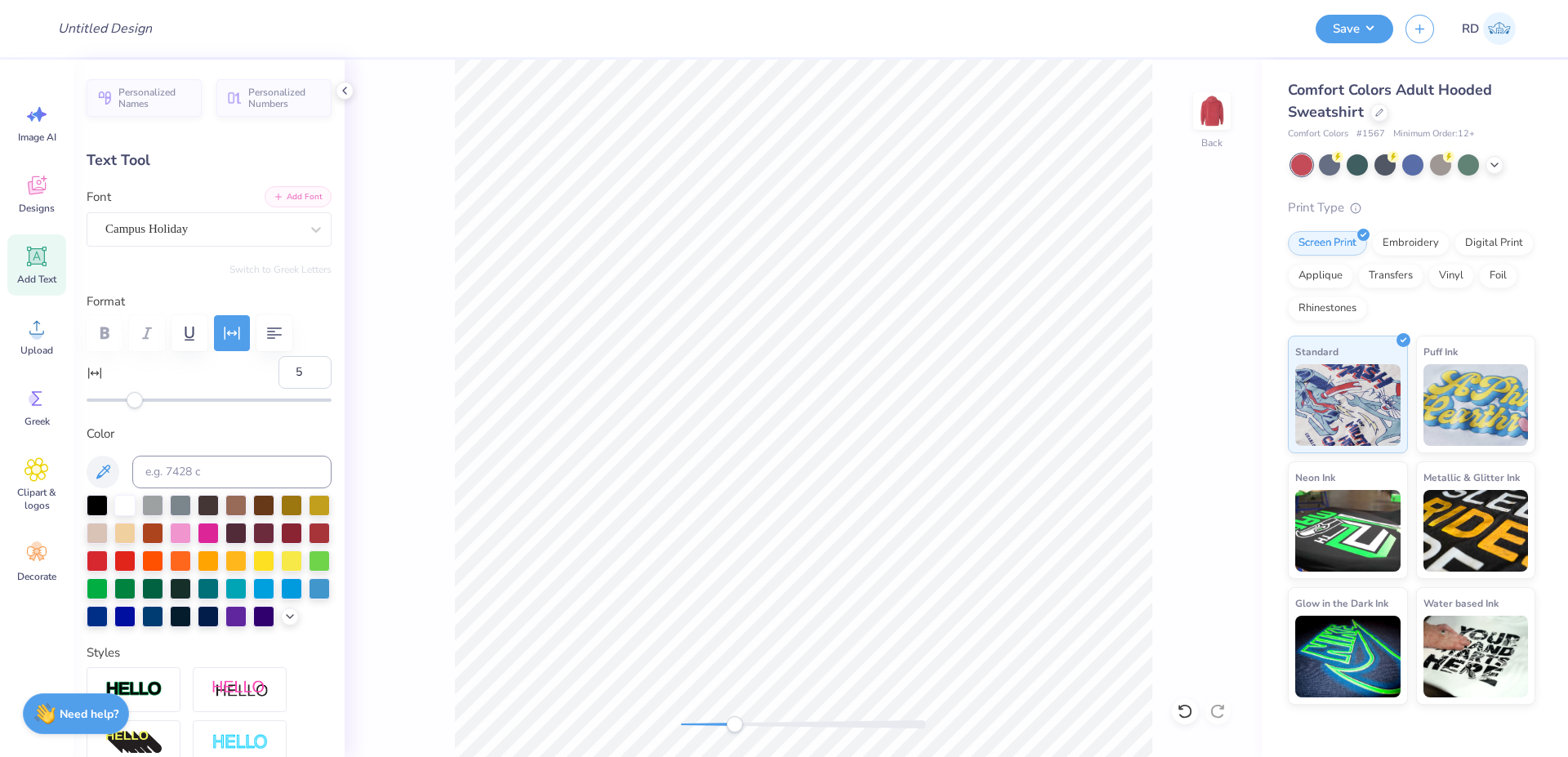
click at [290, 200] on button "Add Font" at bounding box center [298, 197] width 67 height 22
type input "6.97"
type input "1.38"
type input "10.15"
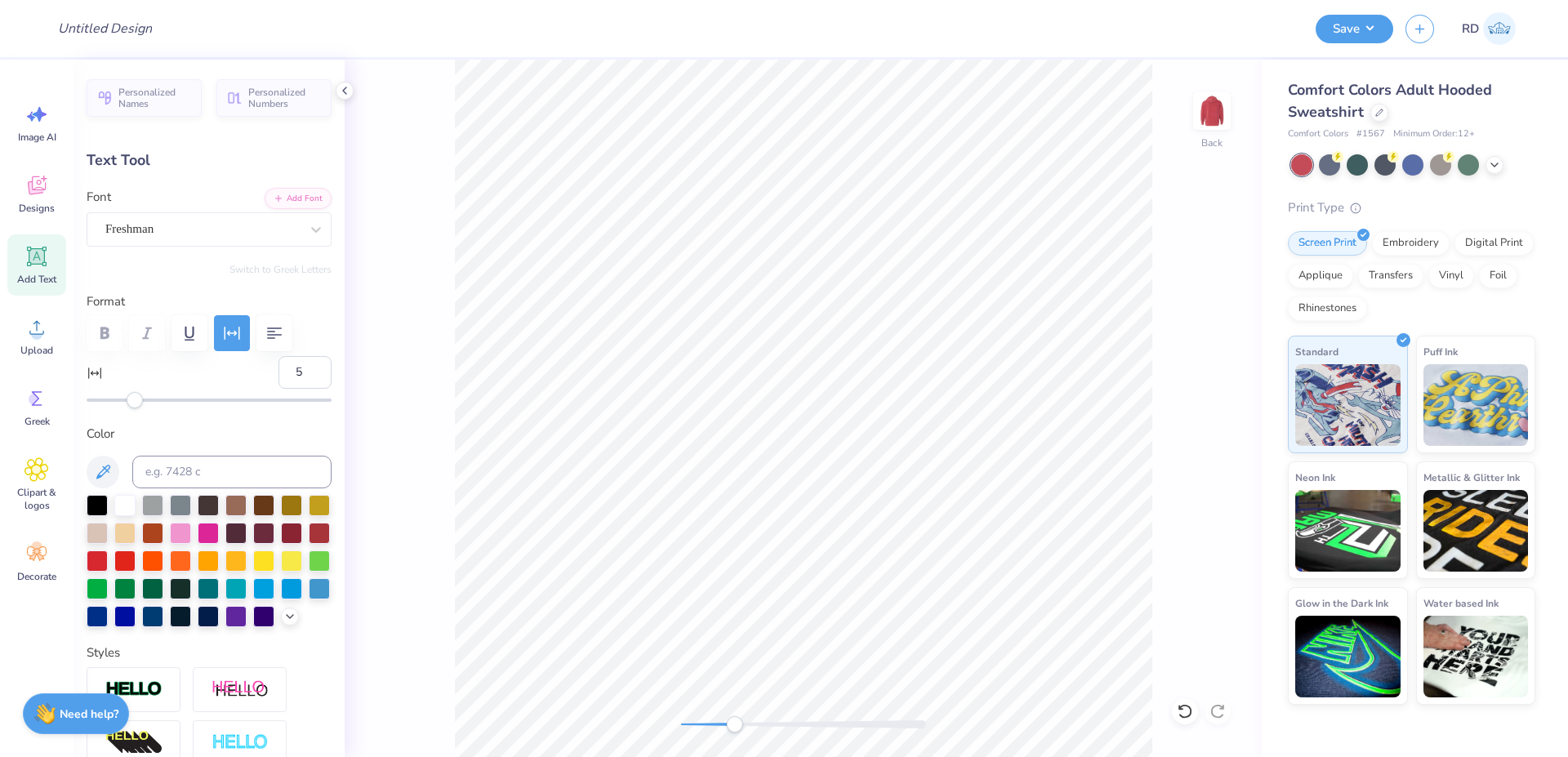
type textarea "A-CHI-O"
type input "7.32"
type input "9.49"
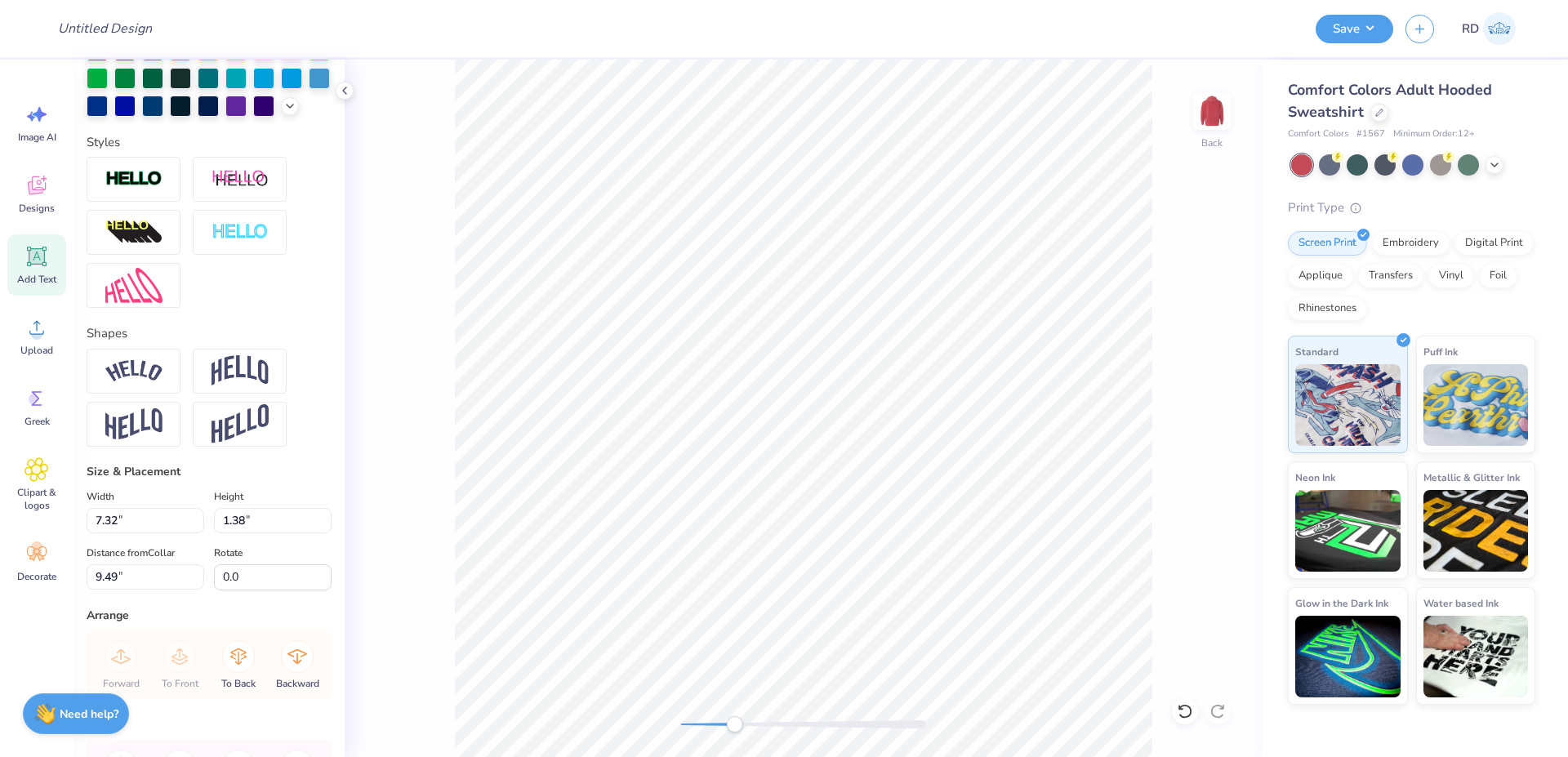
scroll to position [588, 0]
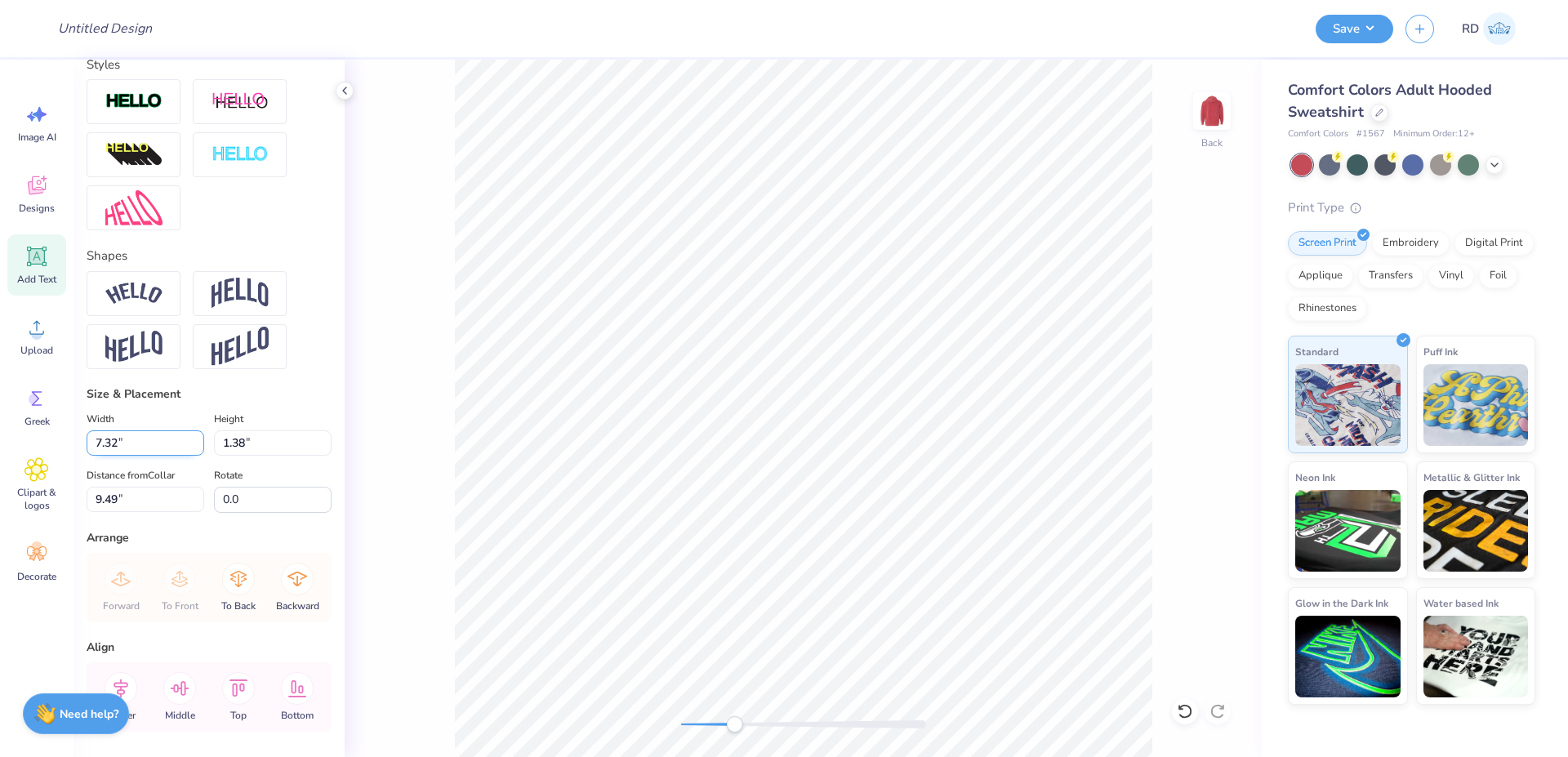
click at [152, 456] on input "7.32" at bounding box center [145, 443] width 117 height 26
type input "12.00"
type input "2.25"
type input "9.05"
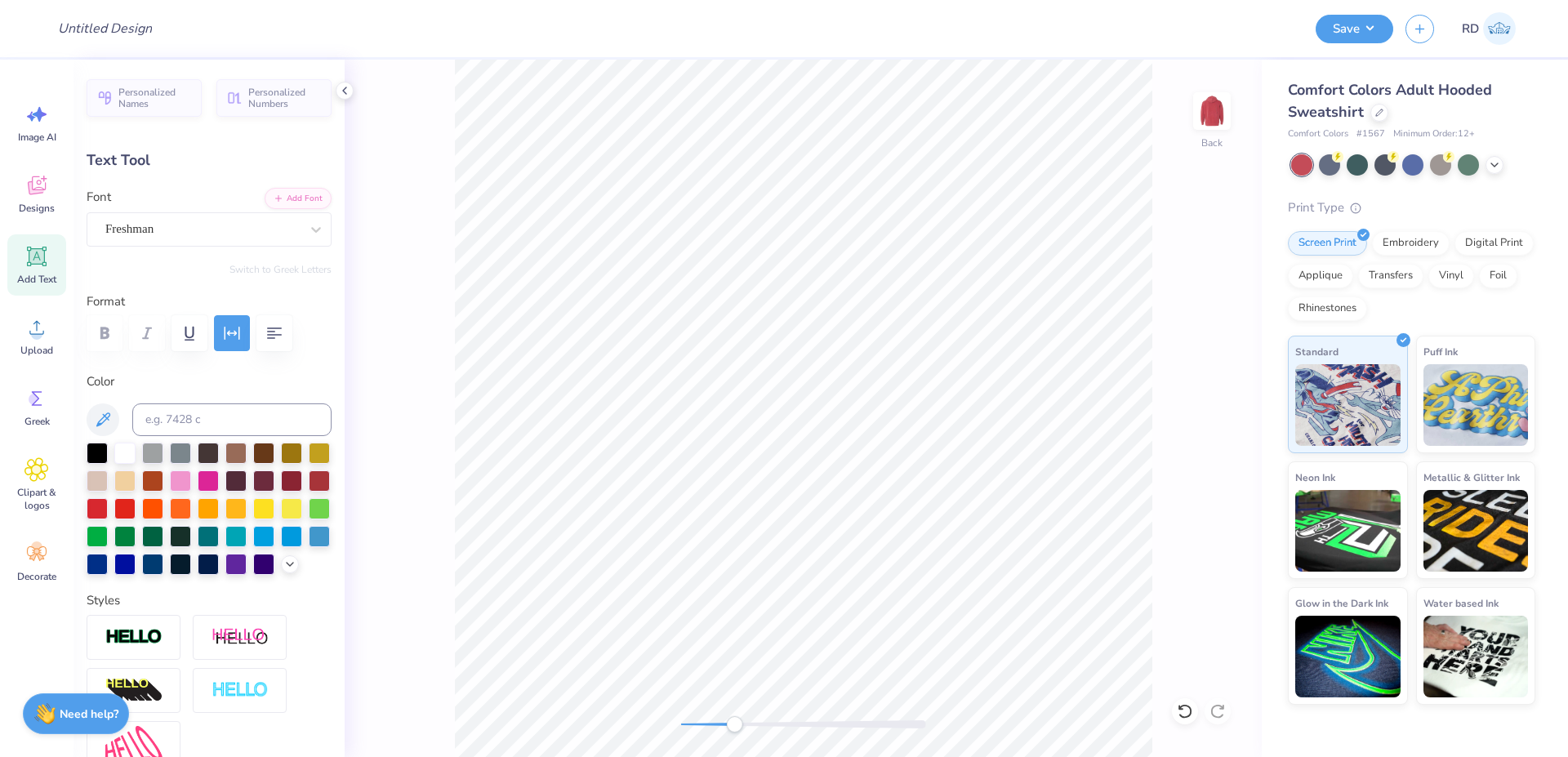
scroll to position [0, 2]
type textarea "A-CHI-O"
type input "9.82"
click at [239, 335] on icon "button" at bounding box center [233, 333] width 16 height 13
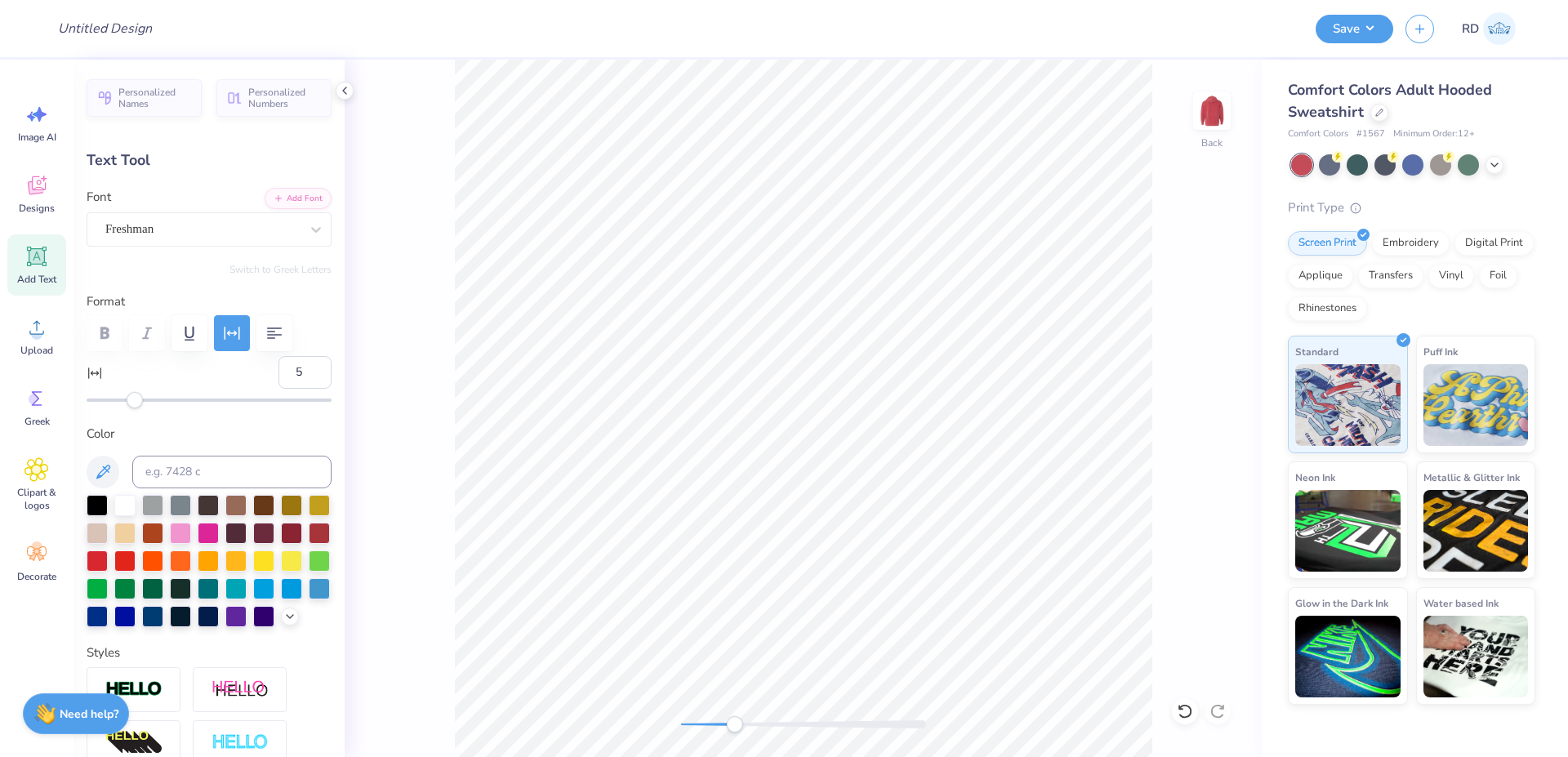
drag, startPoint x: 285, startPoint y: 381, endPoint x: 247, endPoint y: 378, distance: 38.1
click at [278, 379] on input "5" at bounding box center [305, 372] width 53 height 33
type input "0"
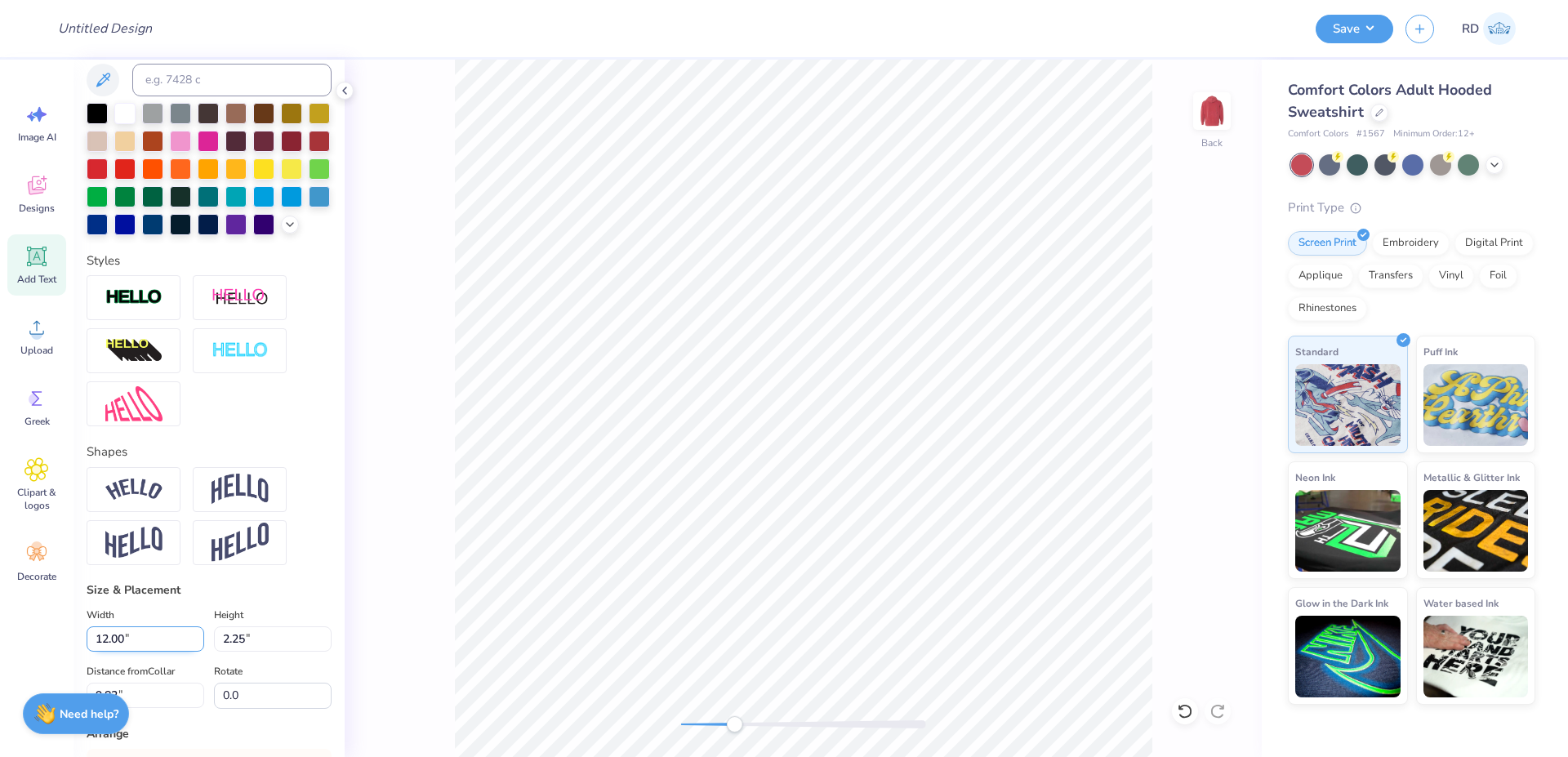
click at [138, 651] on input "12.00" at bounding box center [145, 640] width 117 height 26
type input "11.19"
type input "10.08"
click at [162, 651] on input "11.19" at bounding box center [145, 640] width 117 height 26
type input "12.00"
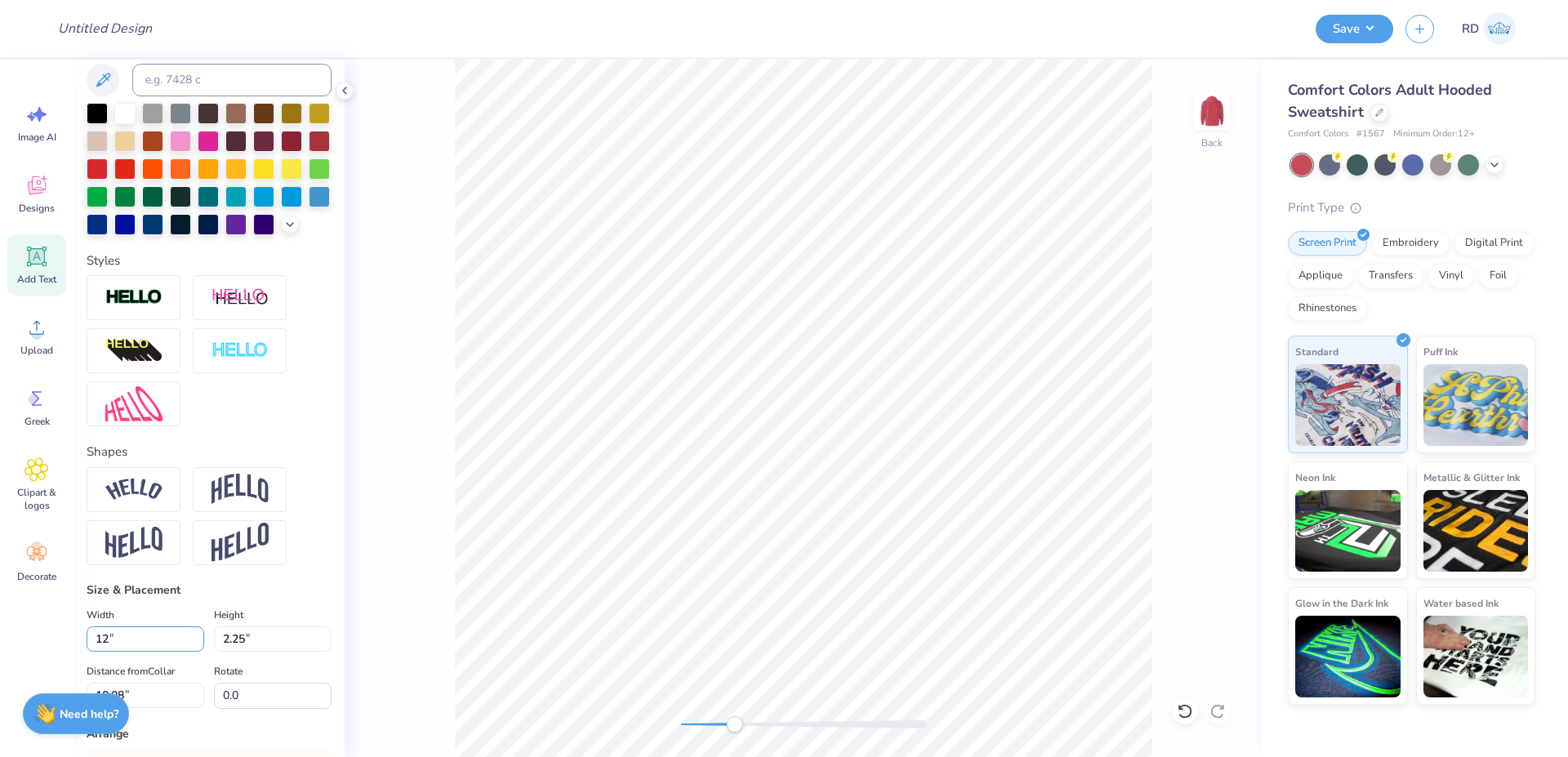
type input "2.42"
type input "4.16"
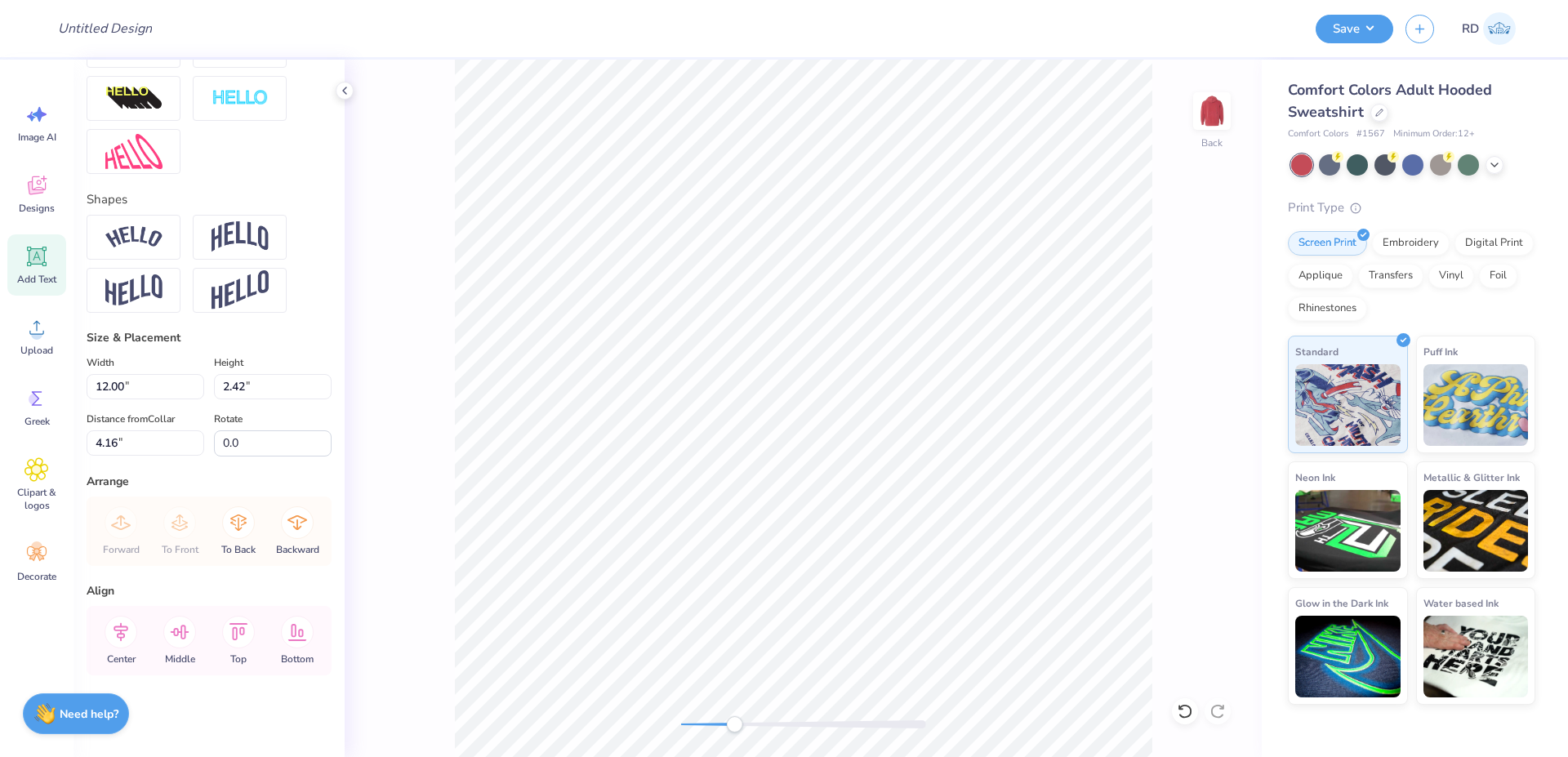
scroll to position [674, 0]
click at [120, 622] on icon at bounding box center [120, 632] width 33 height 33
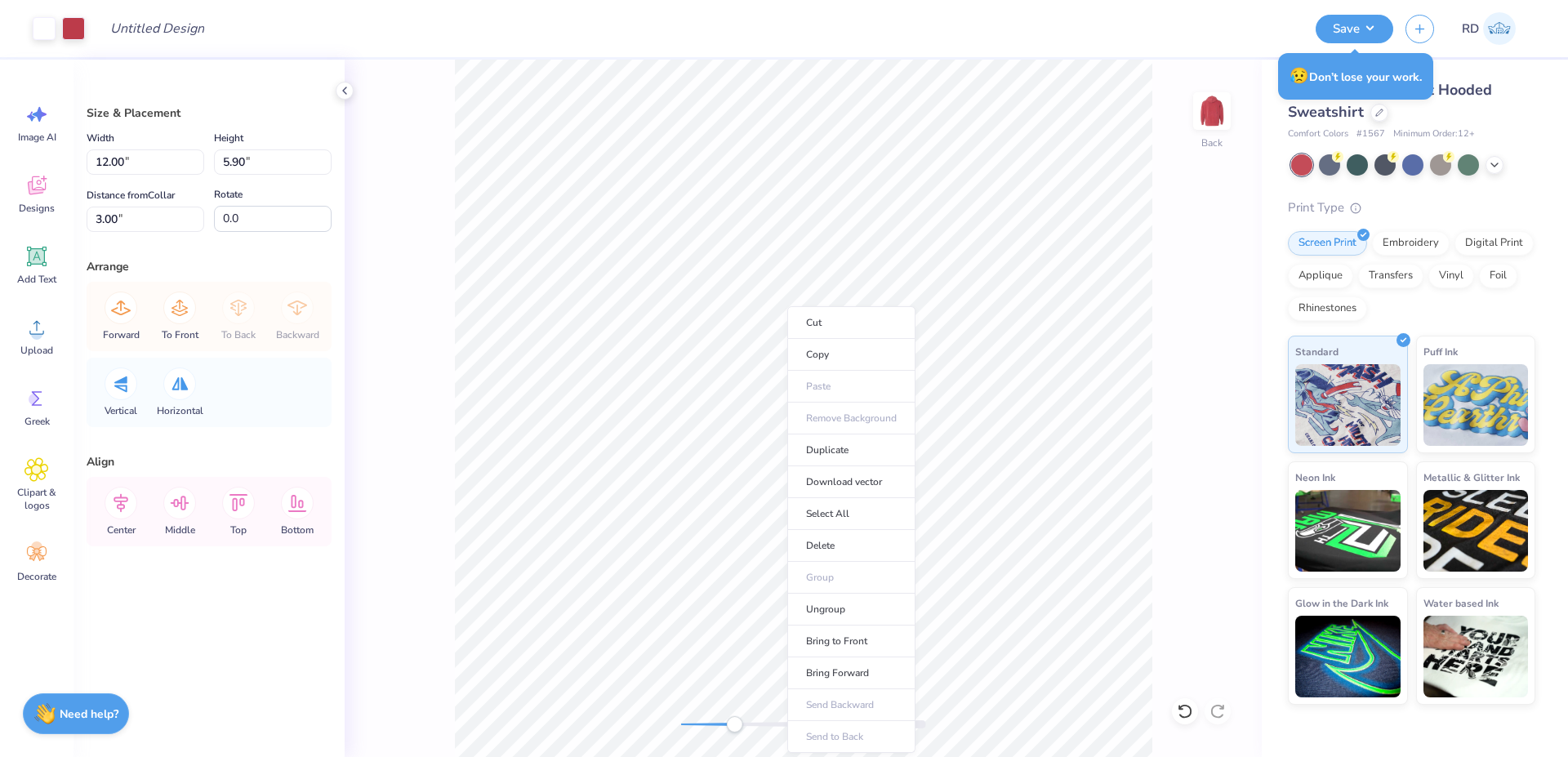
click at [890, 695] on ul "Cut Copy Paste Remove Background Duplicate Download vector Select All Delete Gr…" at bounding box center [852, 529] width 128 height 447
click at [853, 604] on li "Ungroup" at bounding box center [852, 610] width 128 height 32
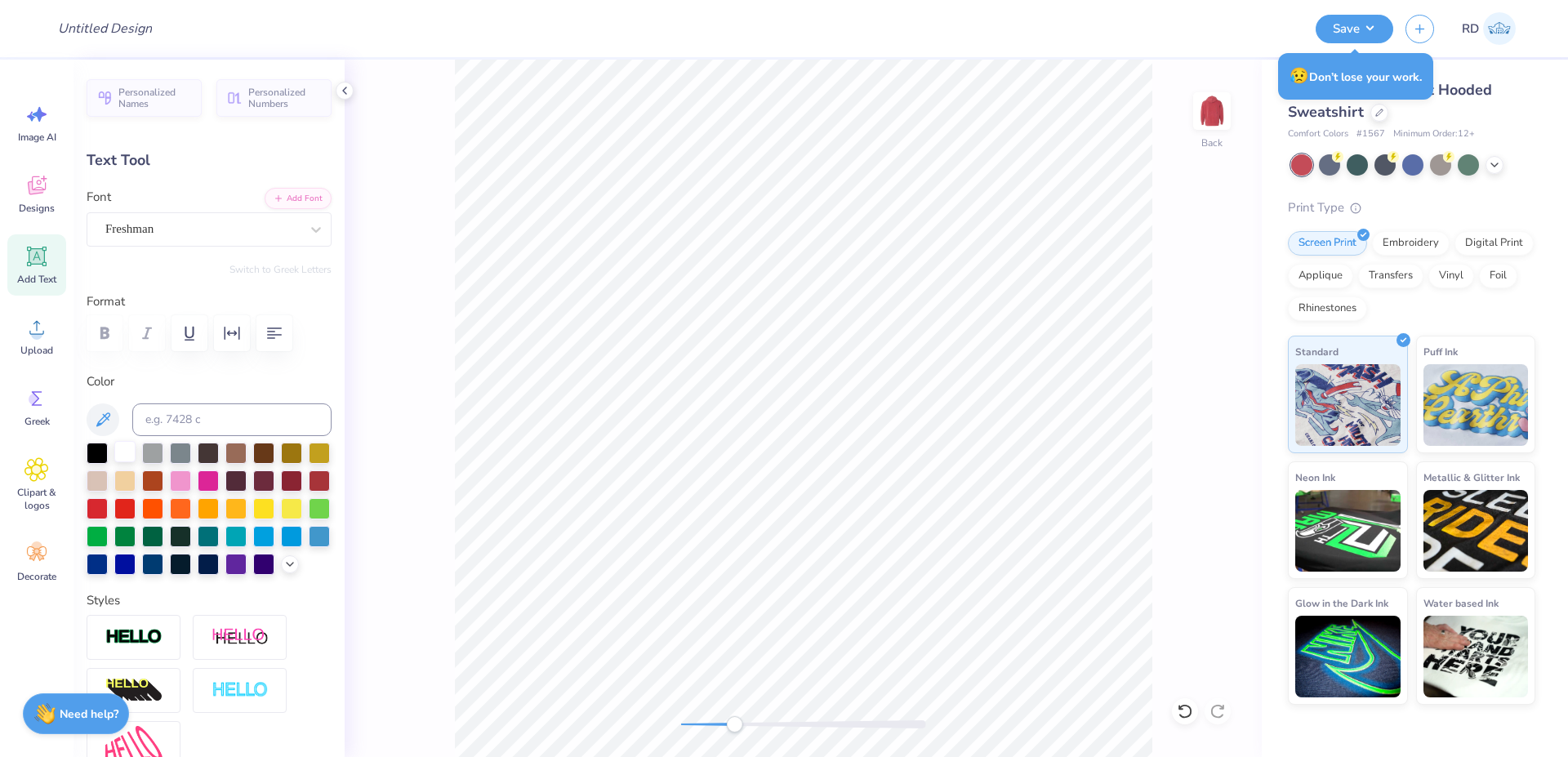
click at [120, 456] on div at bounding box center [125, 452] width 22 height 22
type input "7.45"
type input "0.79"
type input "3.00"
click at [132, 454] on div at bounding box center [125, 452] width 22 height 22
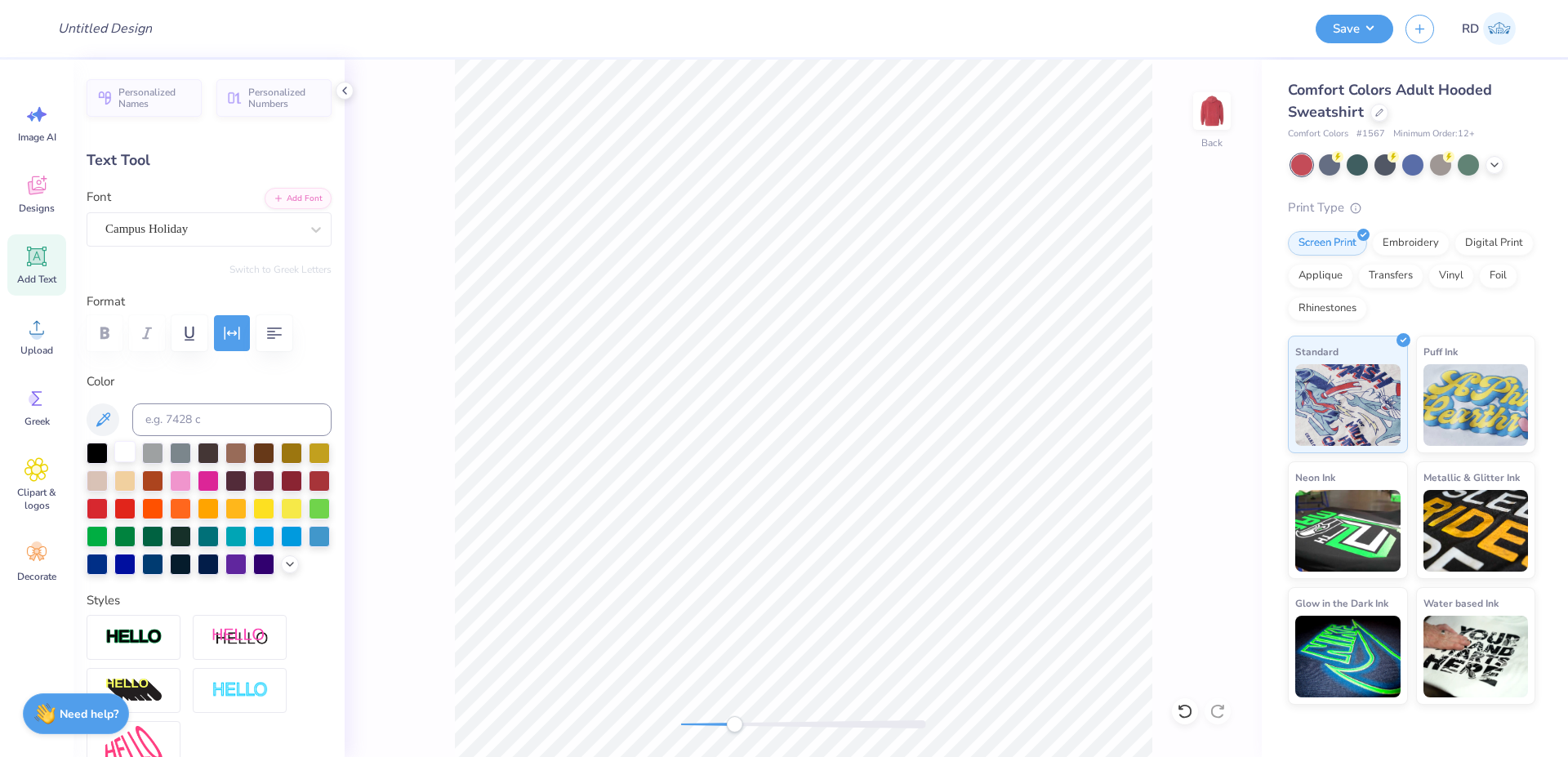
type input "2.11"
type input "7.34"
click at [125, 455] on div at bounding box center [125, 452] width 22 height 22
type input "2.20"
drag, startPoint x: 121, startPoint y: 454, endPoint x: 417, endPoint y: 484, distance: 297.5
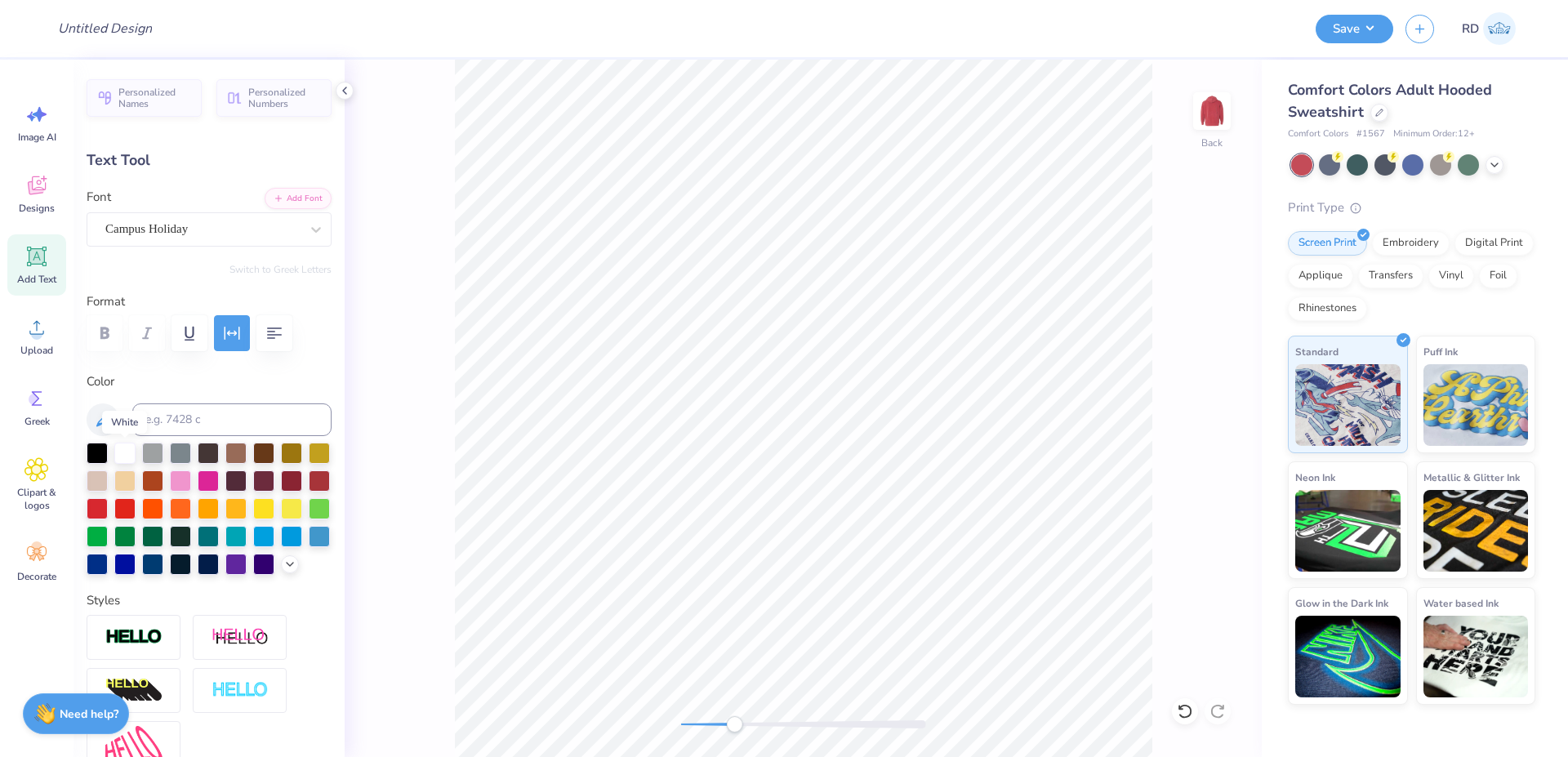
click at [122, 454] on div at bounding box center [125, 453] width 22 height 22
click at [668, 734] on div "Back" at bounding box center [802, 408] width 917 height 698
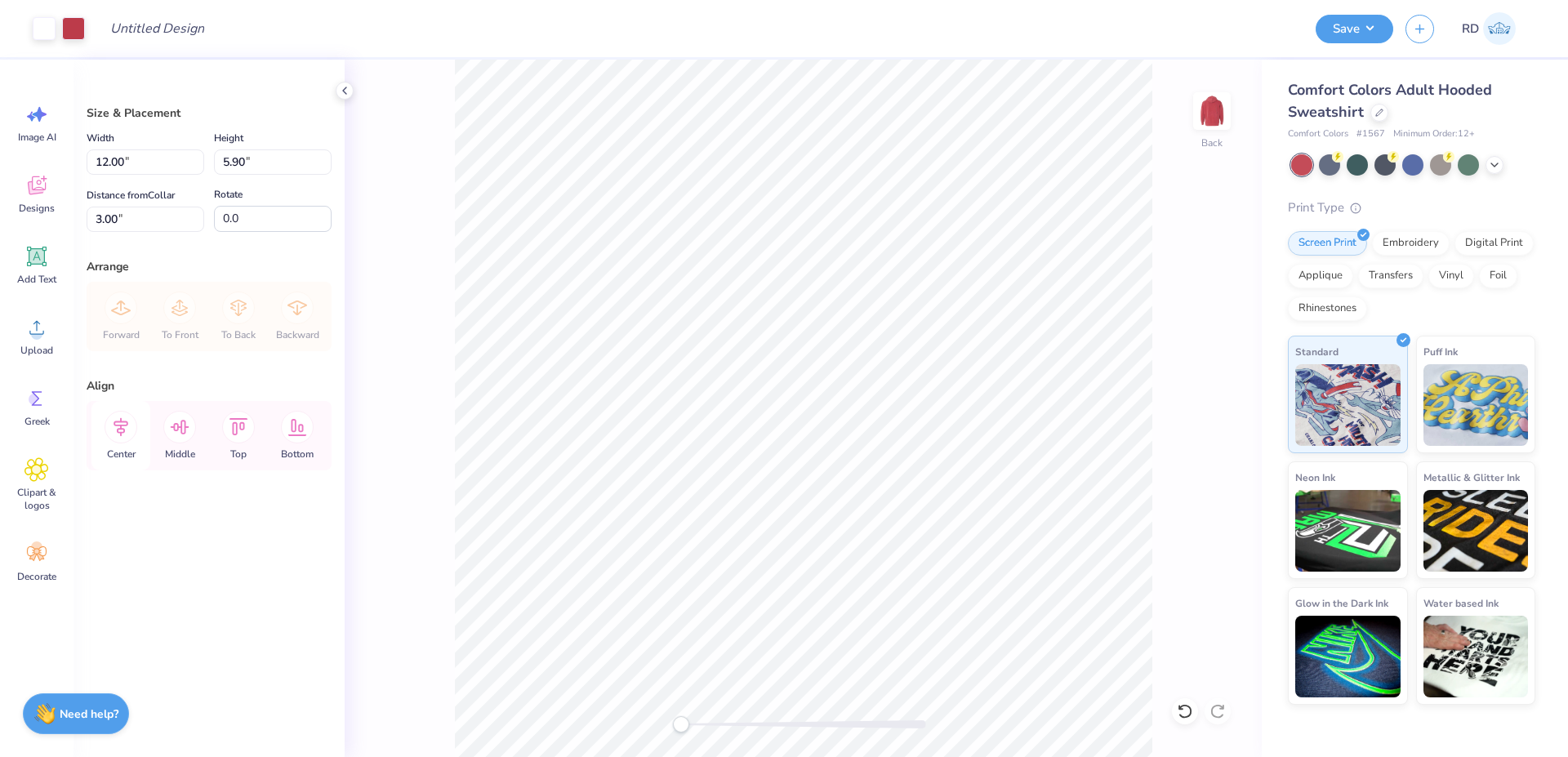
click at [112, 427] on icon at bounding box center [120, 426] width 33 height 33
click at [34, 332] on circle at bounding box center [37, 335] width 12 height 12
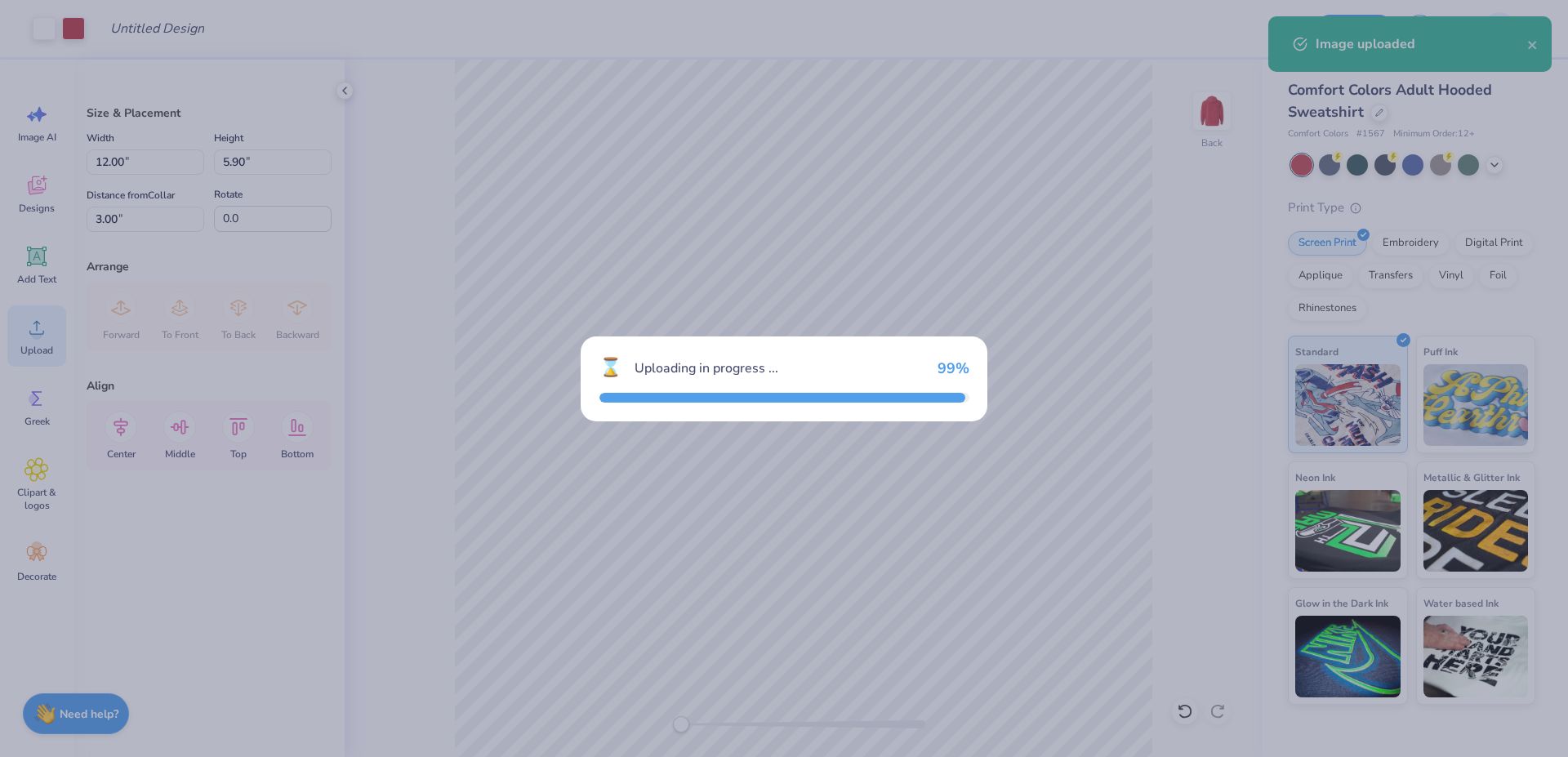
type input "15.00"
type input "7.37"
type input "4.44"
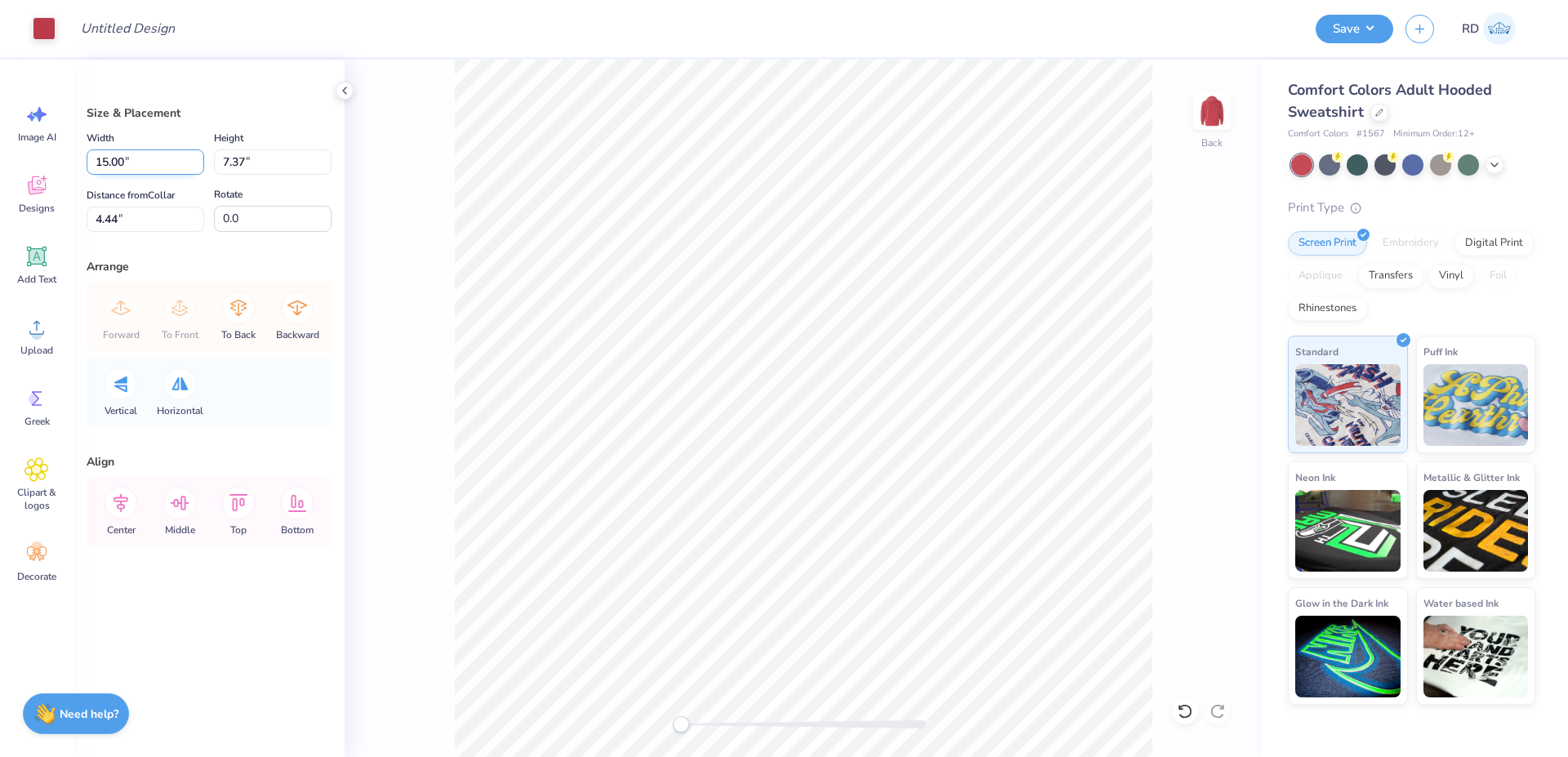
drag, startPoint x: 149, startPoint y: 173, endPoint x: 0, endPoint y: 173, distance: 149.0
click at [87, 173] on input "15.00" at bounding box center [145, 162] width 117 height 26
type input "12.00"
type input "5.90"
drag, startPoint x: 163, startPoint y: 210, endPoint x: 0, endPoint y: 227, distance: 163.9
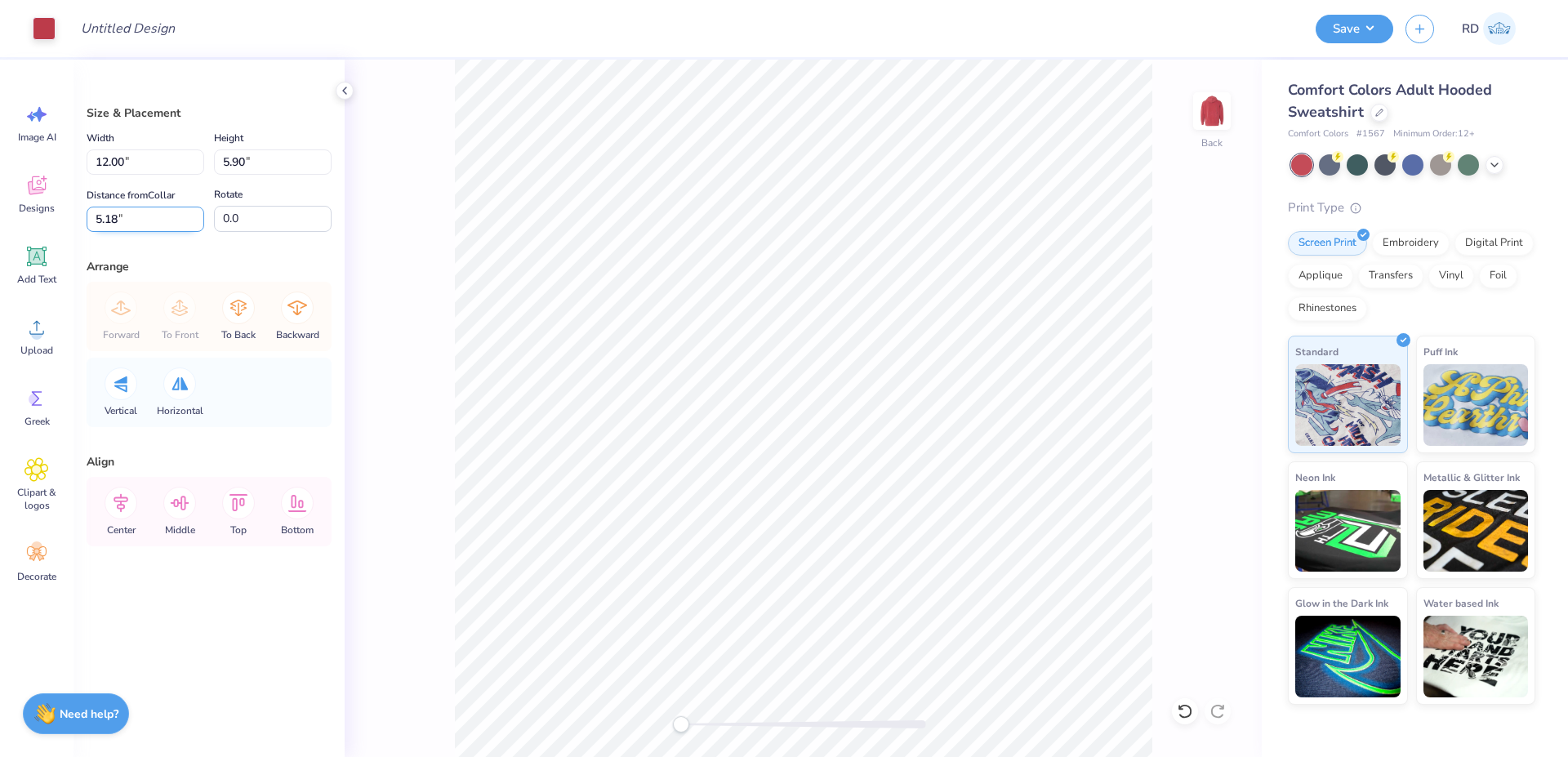
click at [87, 227] on input "5.18" at bounding box center [145, 219] width 117 height 26
type input "3"
click at [127, 500] on icon at bounding box center [120, 502] width 33 height 33
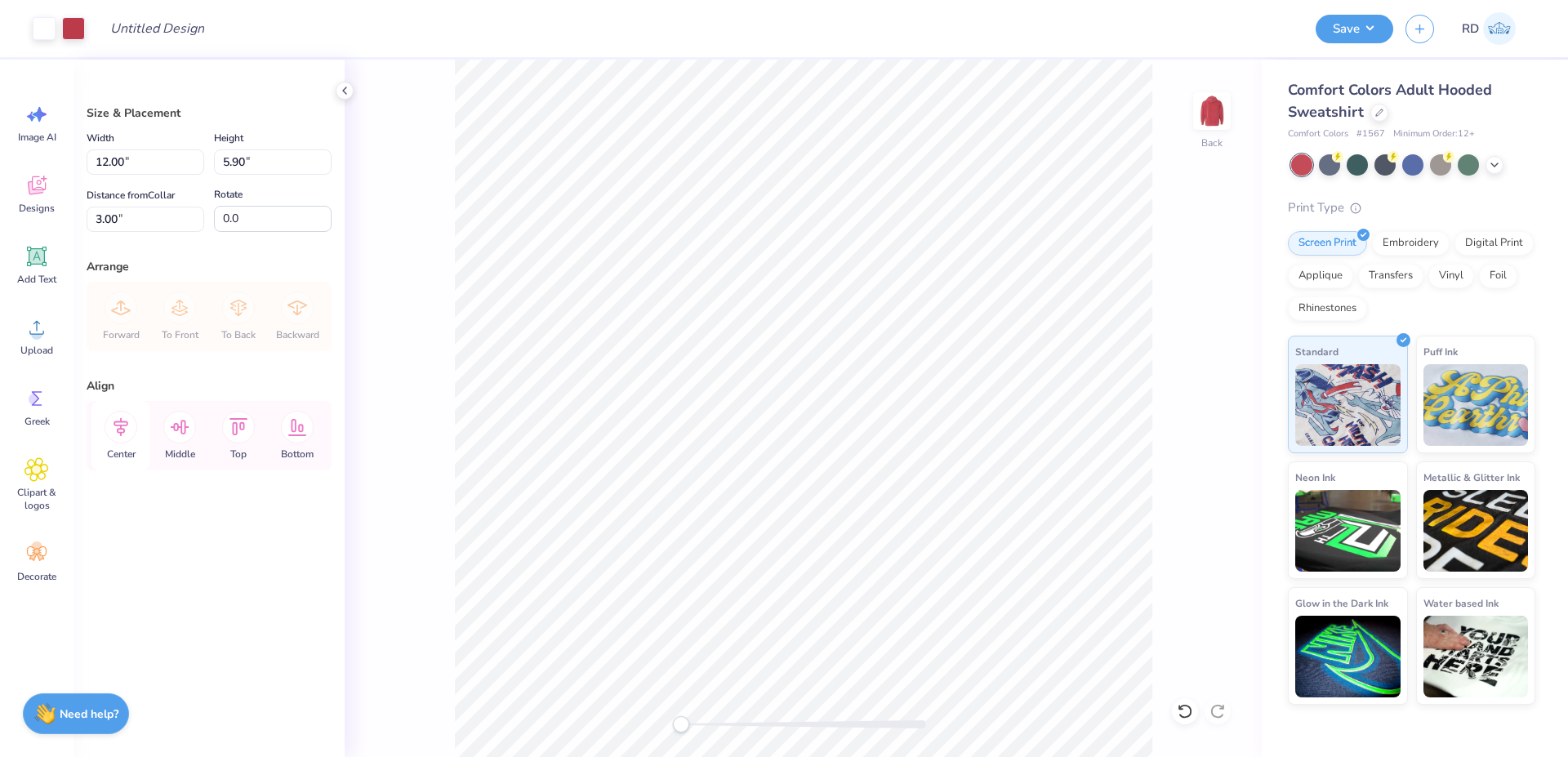
click at [127, 427] on icon at bounding box center [120, 426] width 33 height 33
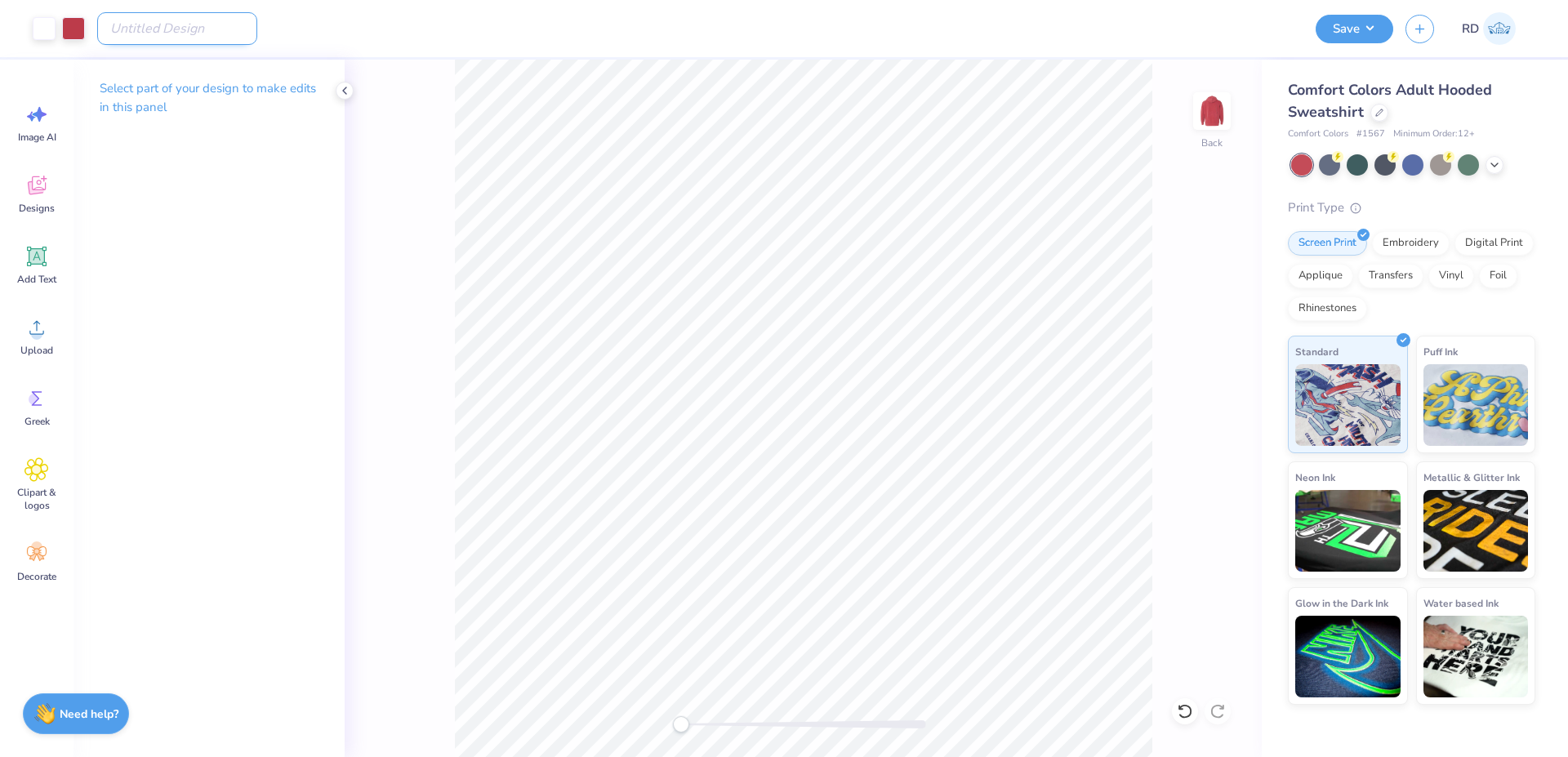
click at [179, 36] on input "Design Title" at bounding box center [177, 28] width 160 height 33
paste input "FPS240550"
type input "FPS240550"
click at [1365, 22] on button "Save" at bounding box center [1354, 26] width 78 height 29
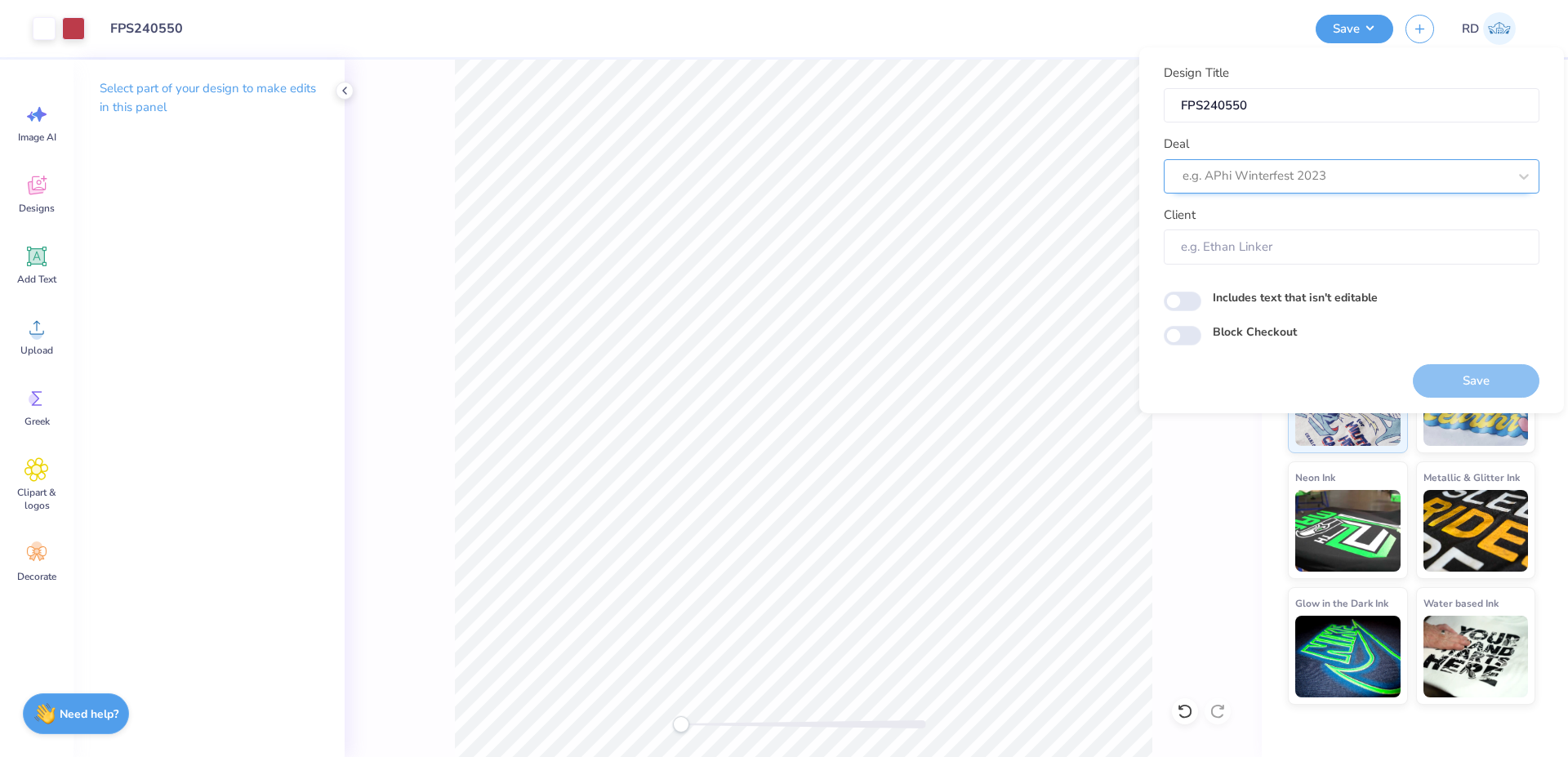
click at [1281, 183] on div at bounding box center [1344, 176] width 325 height 22
click at [1275, 220] on div "Design Tool Gallery" at bounding box center [1351, 219] width 362 height 27
type input "gallery"
type input "Design Tool Gallery User"
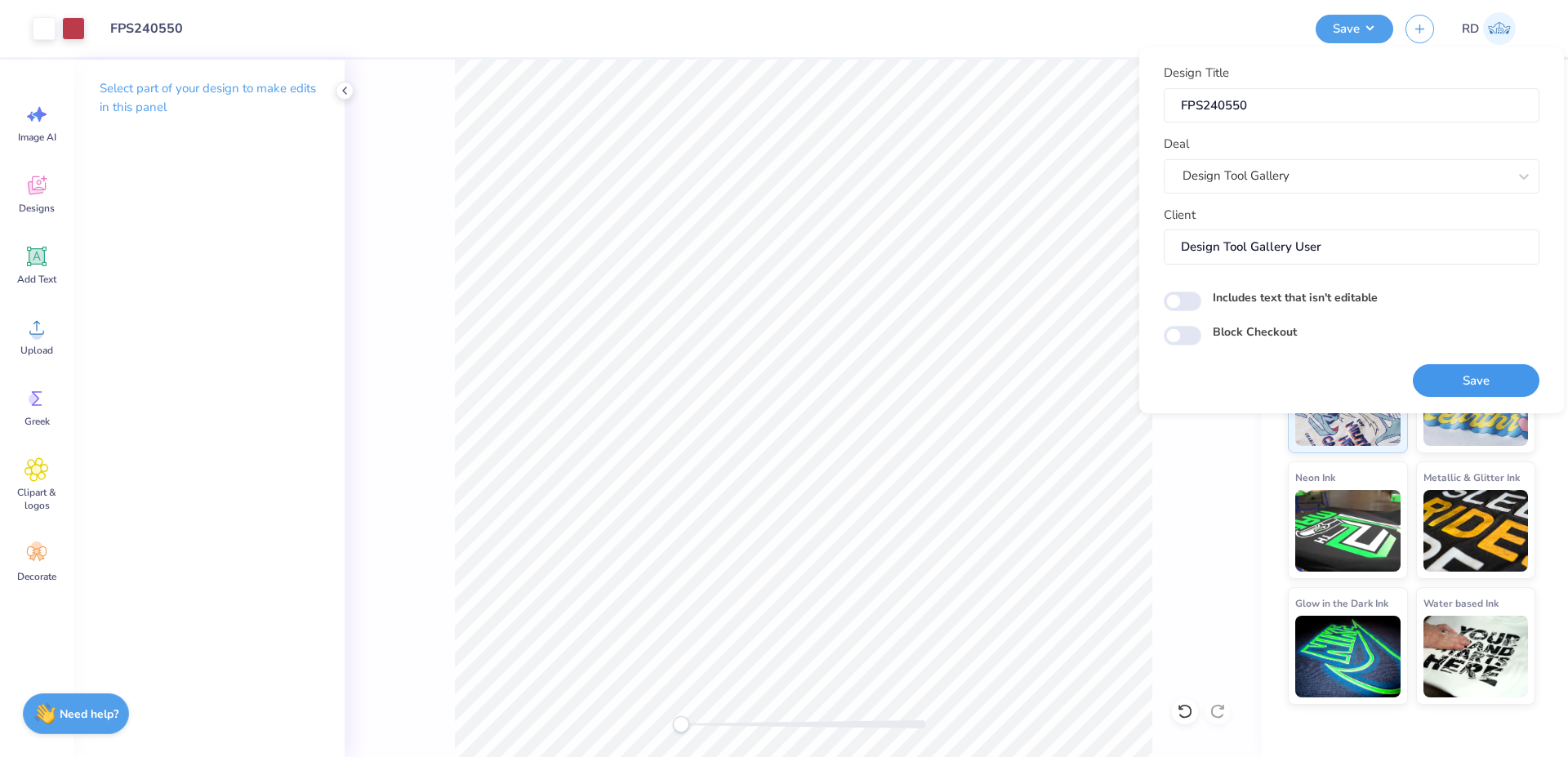
click at [1484, 377] on button "Save" at bounding box center [1475, 381] width 126 height 34
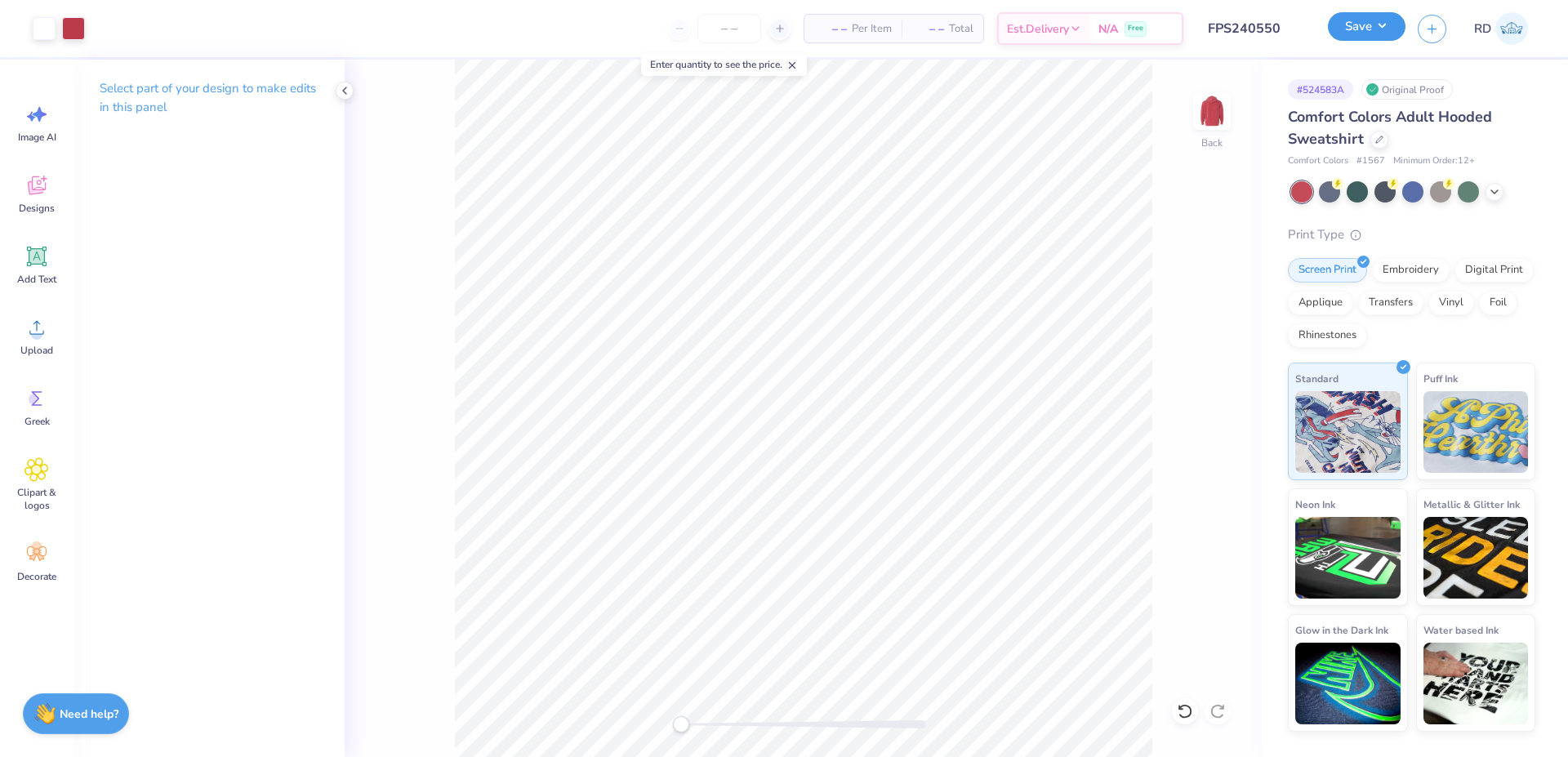
click at [1374, 26] on button "Save" at bounding box center [1366, 26] width 78 height 29
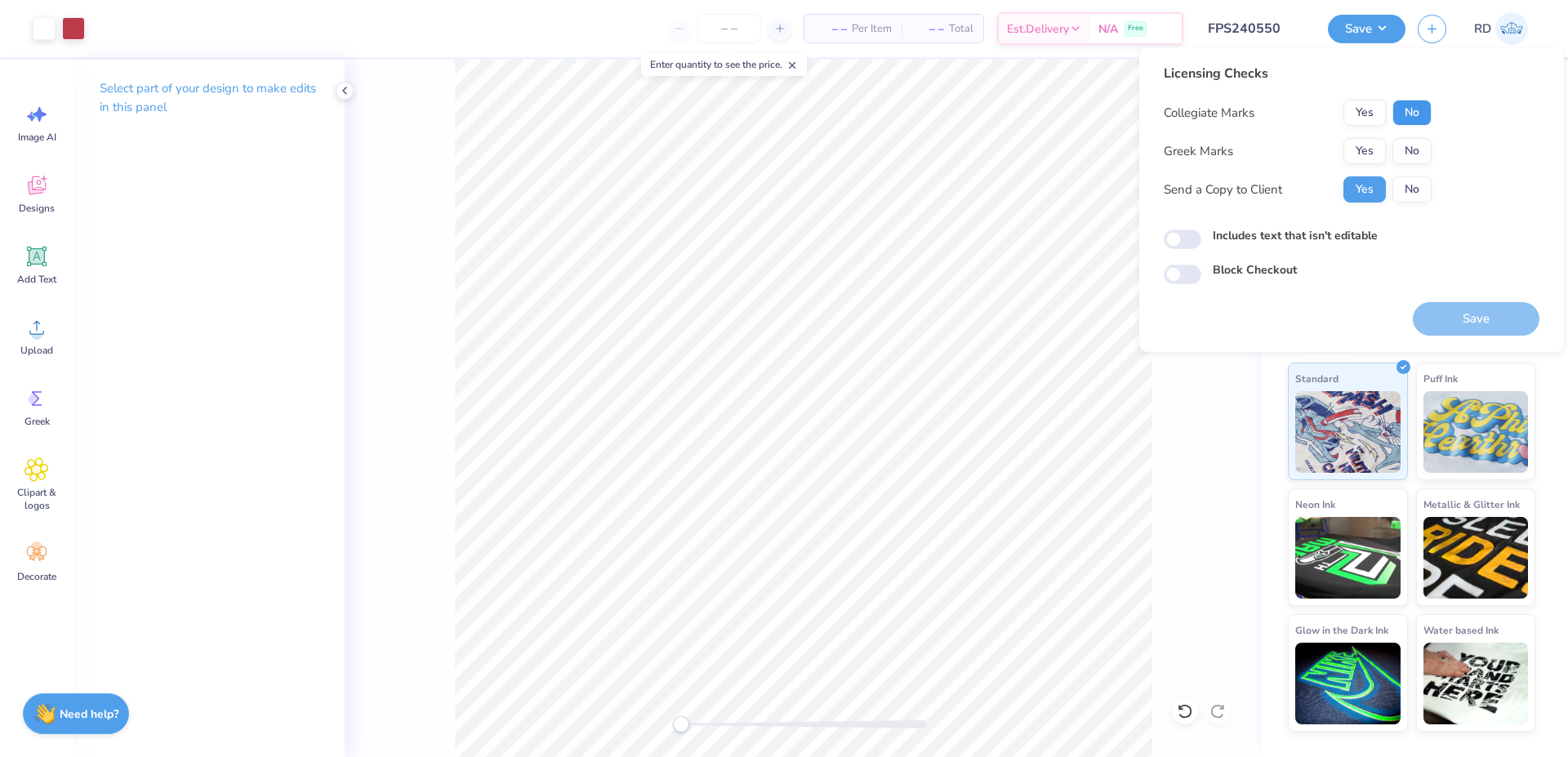
click at [1422, 109] on button "No" at bounding box center [1412, 113] width 39 height 26
click at [1355, 154] on button "Yes" at bounding box center [1364, 151] width 42 height 26
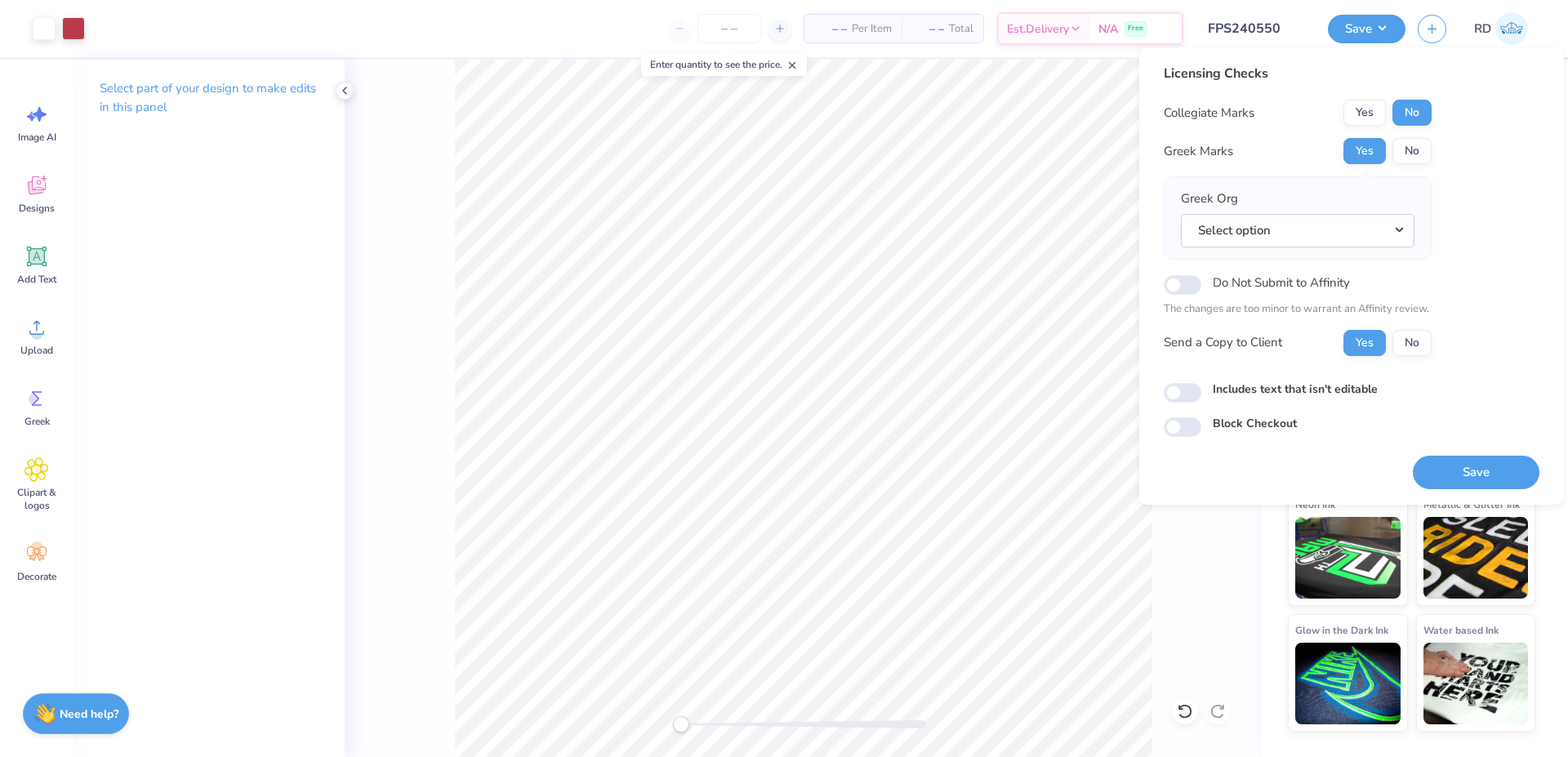
drag, startPoint x: 1393, startPoint y: 233, endPoint x: 1401, endPoint y: 248, distance: 17.0
click at [1393, 234] on button "Select option" at bounding box center [1297, 231] width 234 height 34
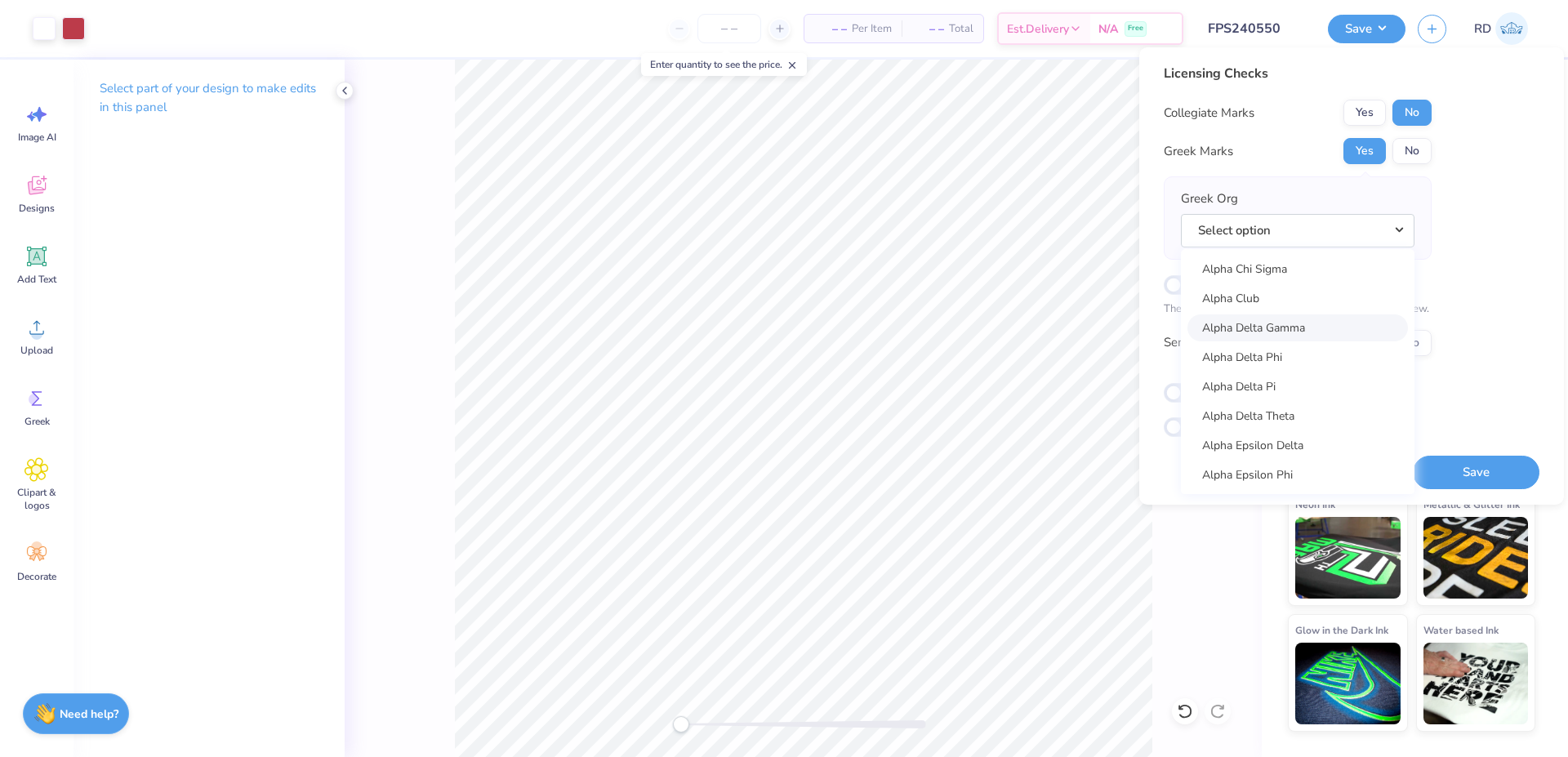
scroll to position [196, 0]
click at [1294, 312] on link "Alpha Chi Omega" at bounding box center [1297, 308] width 220 height 27
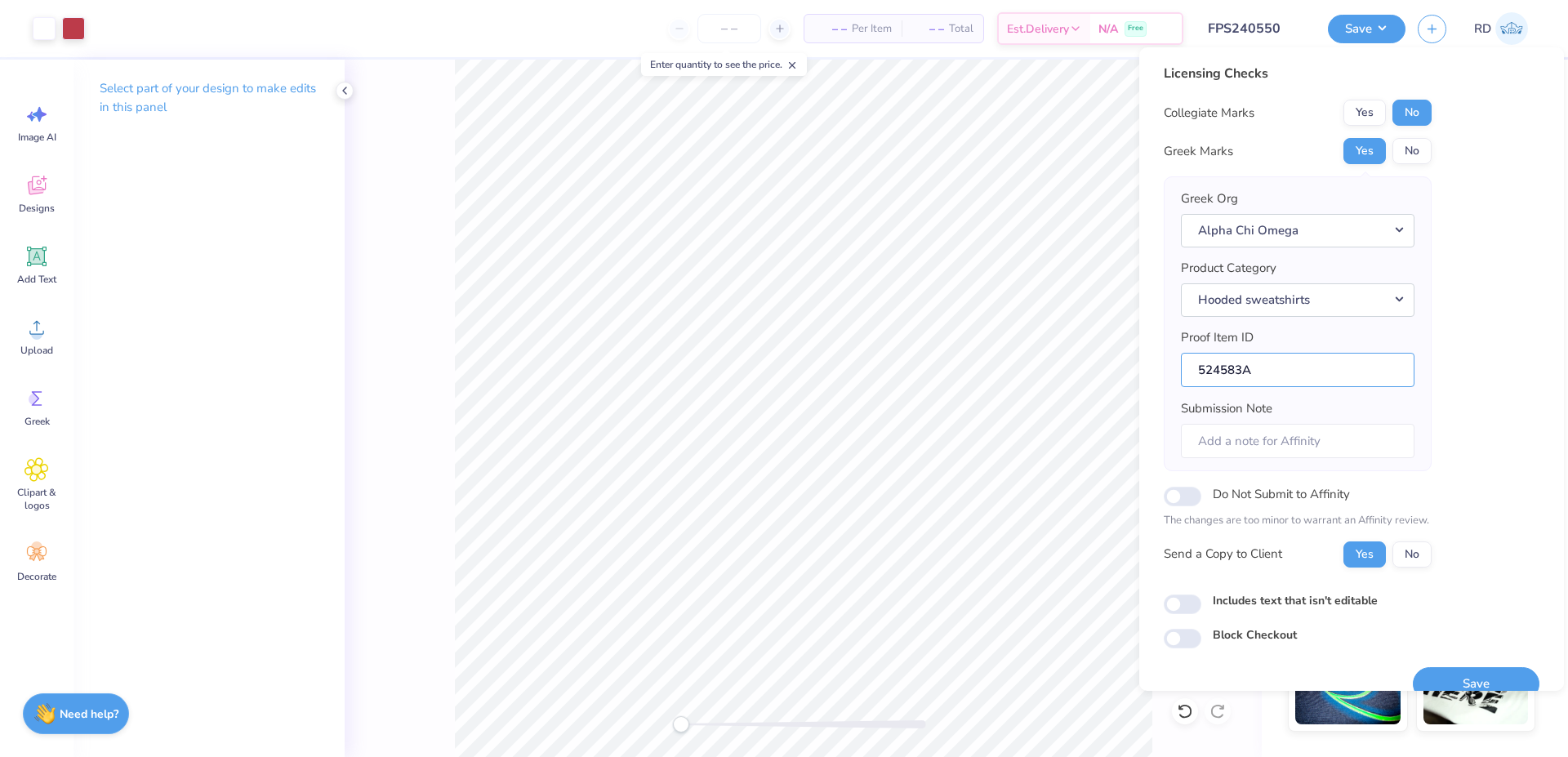
drag, startPoint x: 1240, startPoint y: 370, endPoint x: 1157, endPoint y: 370, distance: 83.0
click at [1180, 371] on input "524583A" at bounding box center [1297, 370] width 234 height 36
click at [1459, 669] on button "Save" at bounding box center [1475, 684] width 126 height 34
